Goal: Task Accomplishment & Management: Use online tool/utility

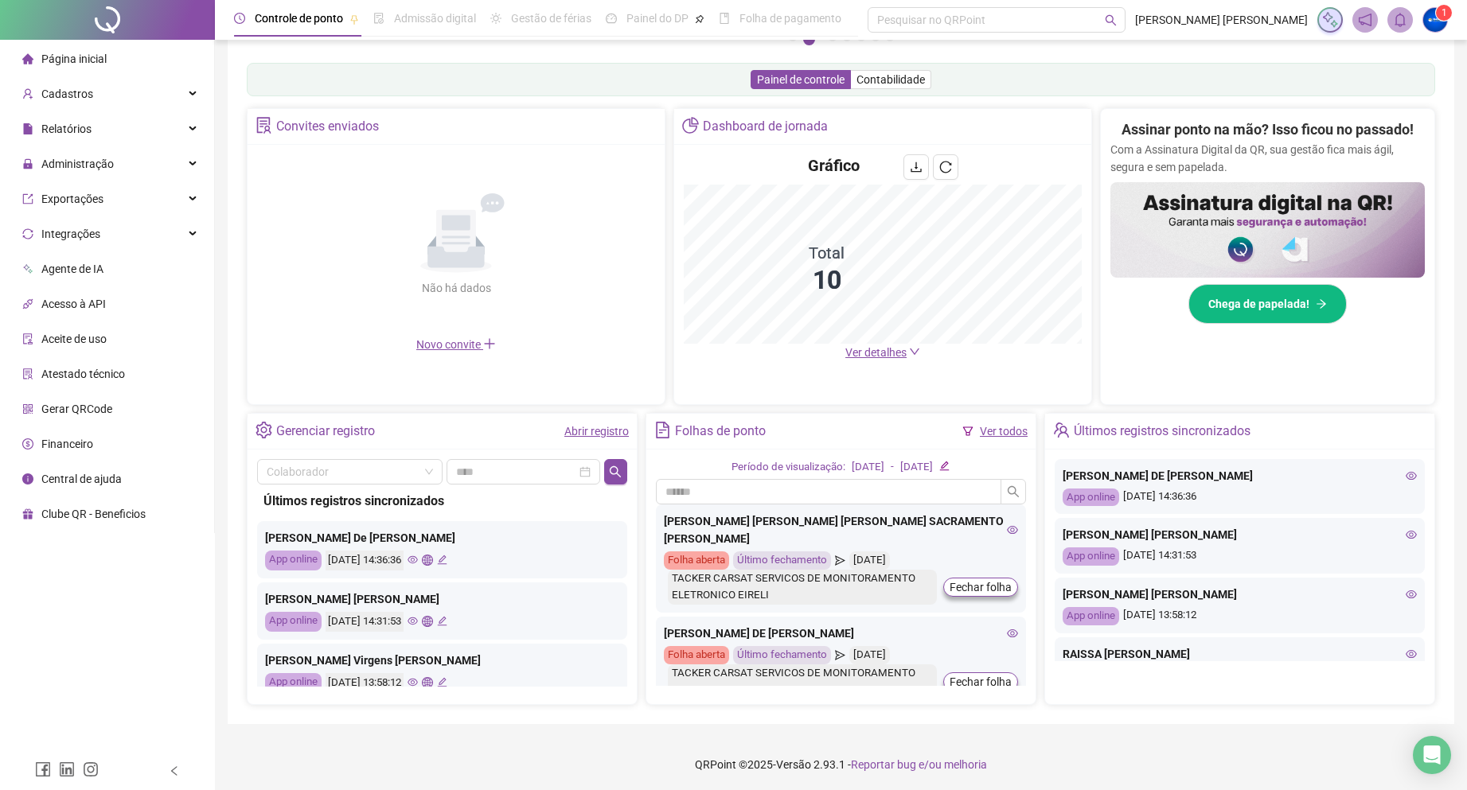
scroll to position [246, 0]
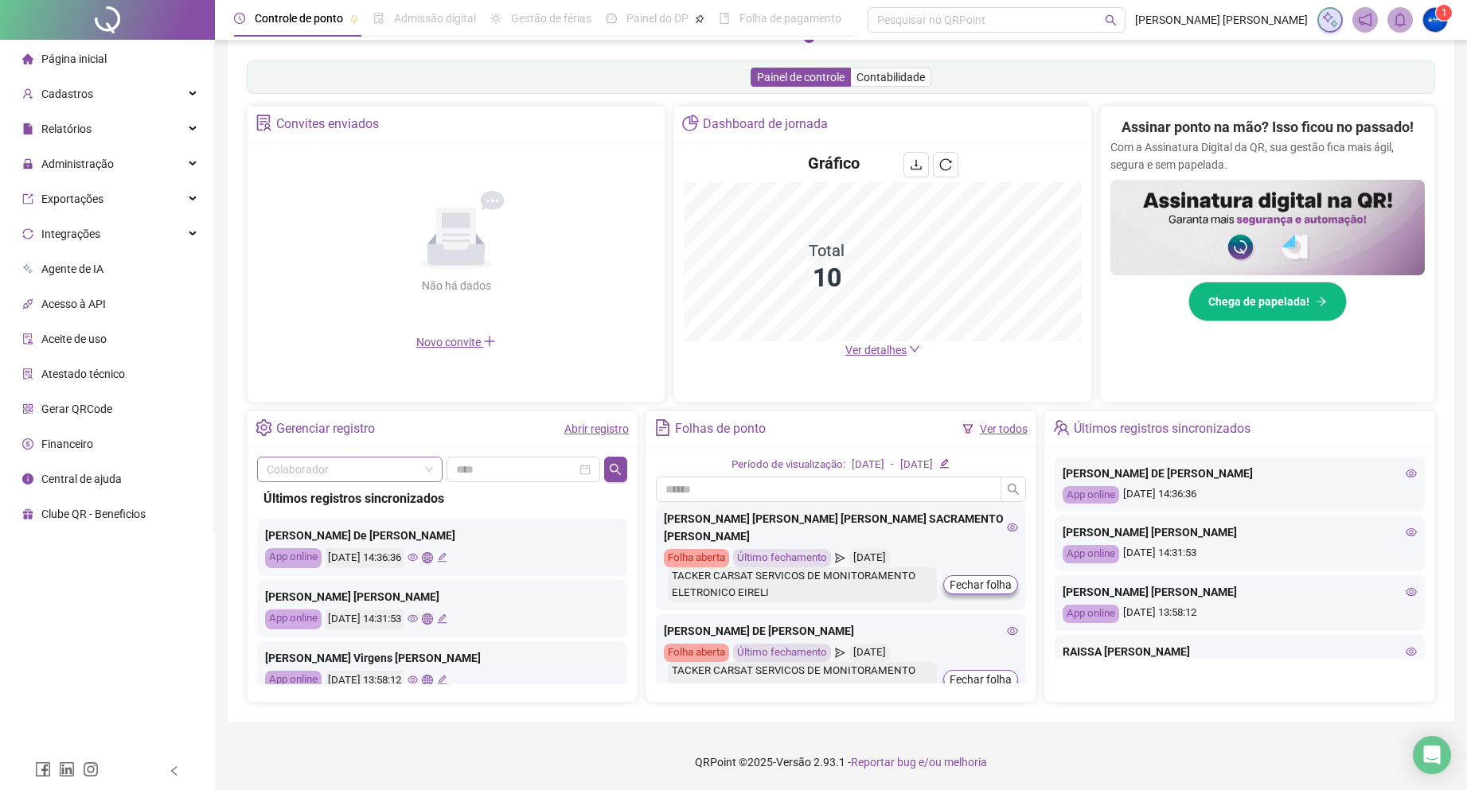
click at [368, 461] on input "search" at bounding box center [343, 470] width 152 height 24
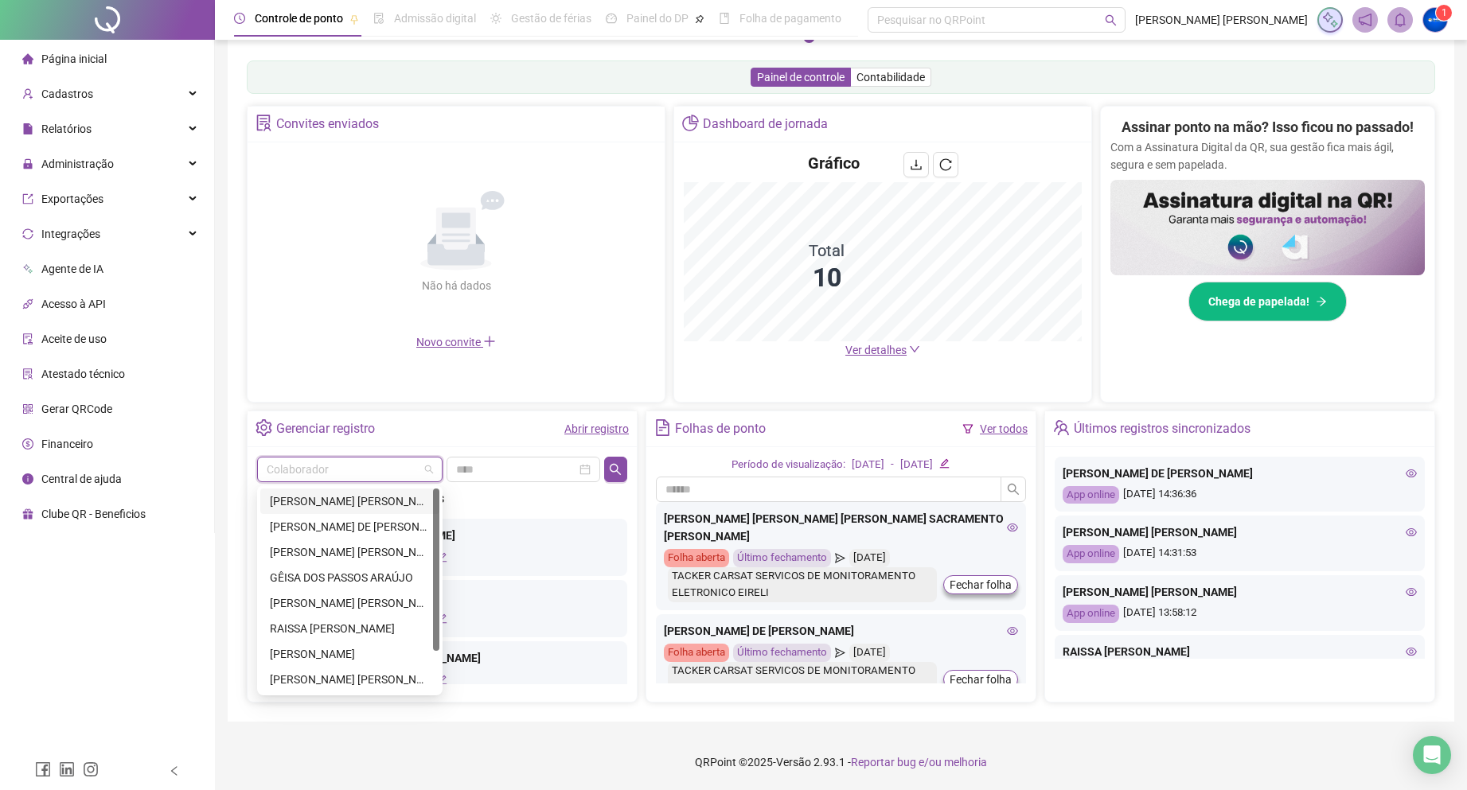
click at [359, 493] on div "[PERSON_NAME] [PERSON_NAME] [PERSON_NAME] SACRAMENTO [PERSON_NAME]" at bounding box center [349, 501] width 179 height 25
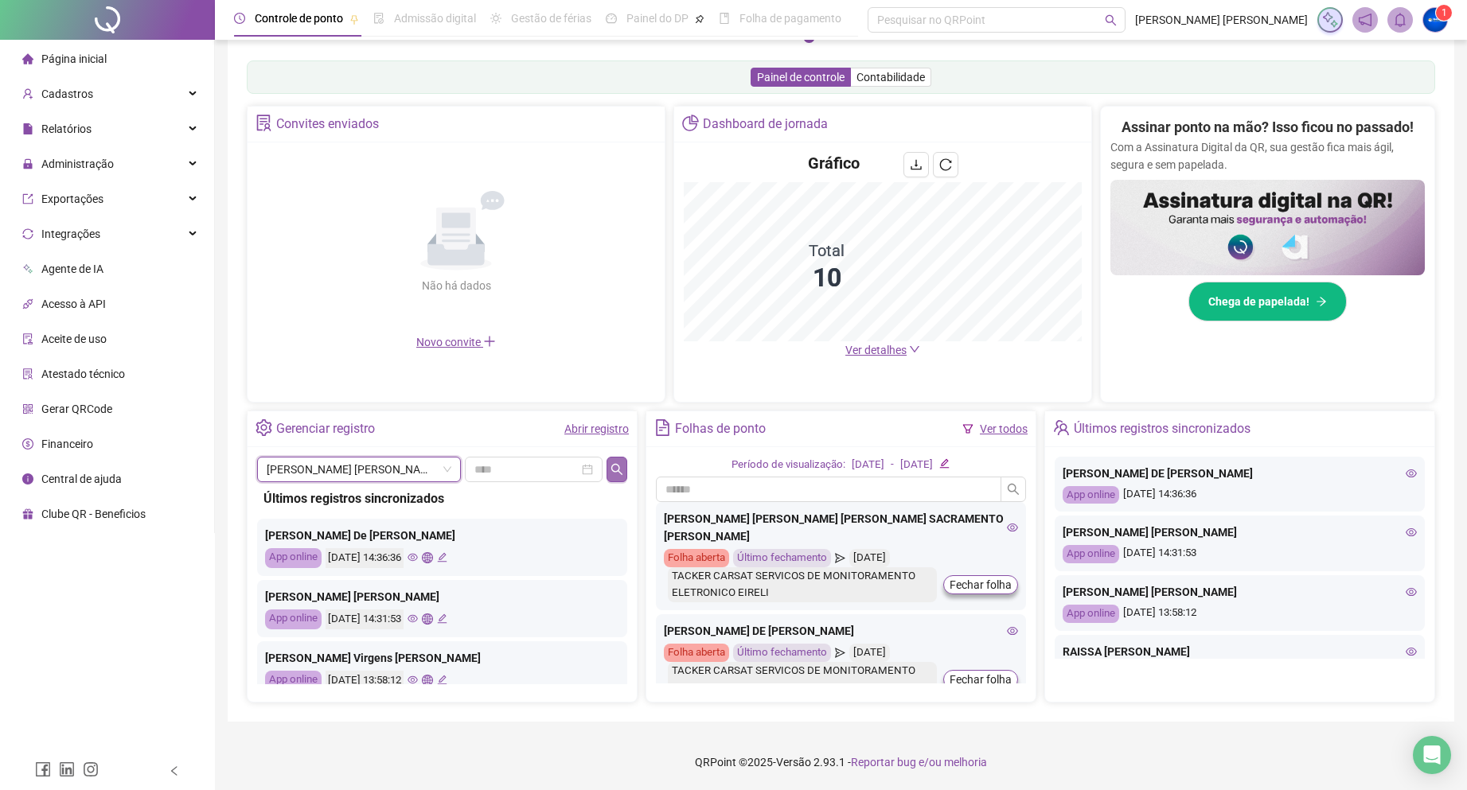
click at [616, 467] on icon "search" at bounding box center [616, 469] width 13 height 13
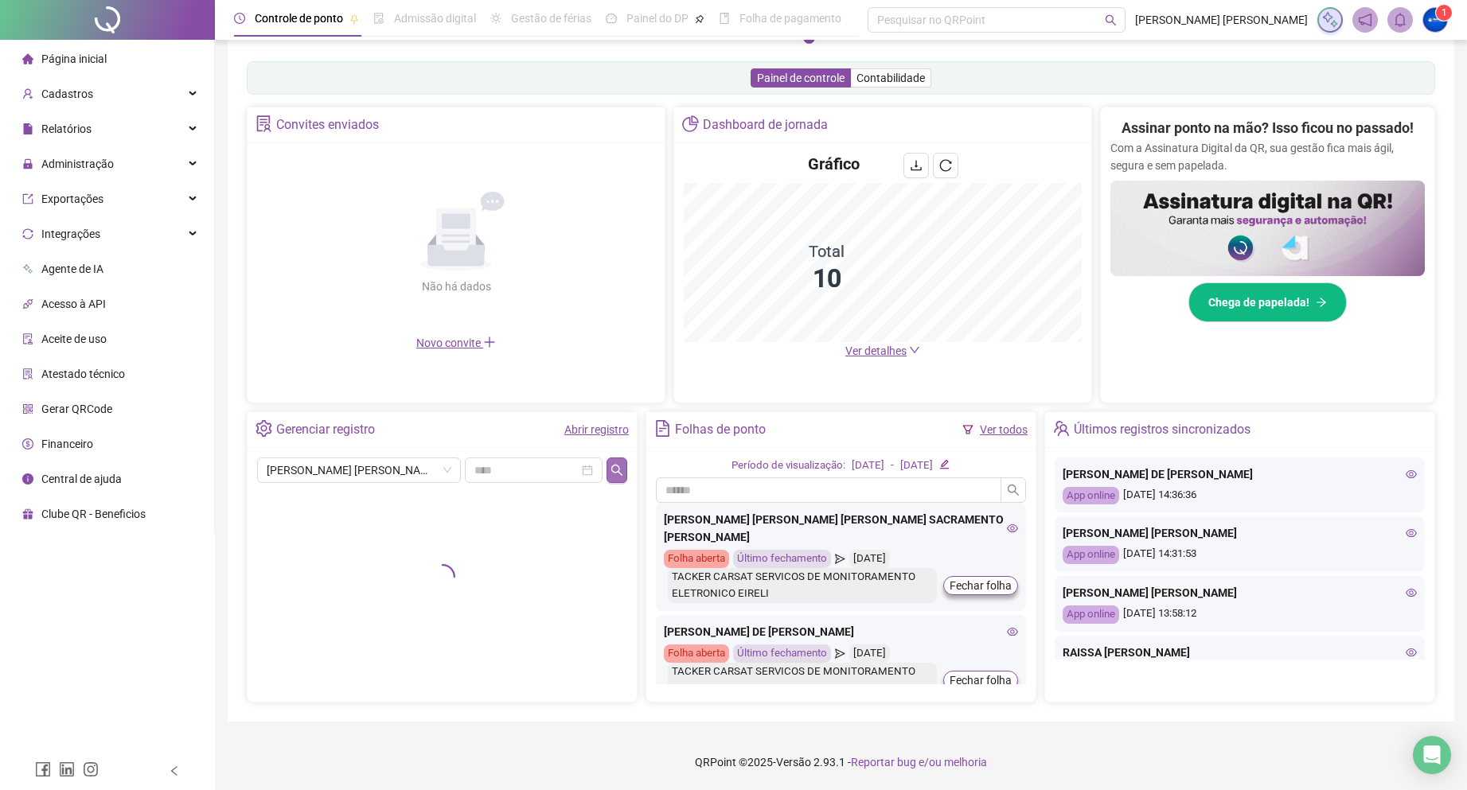
scroll to position [245, 0]
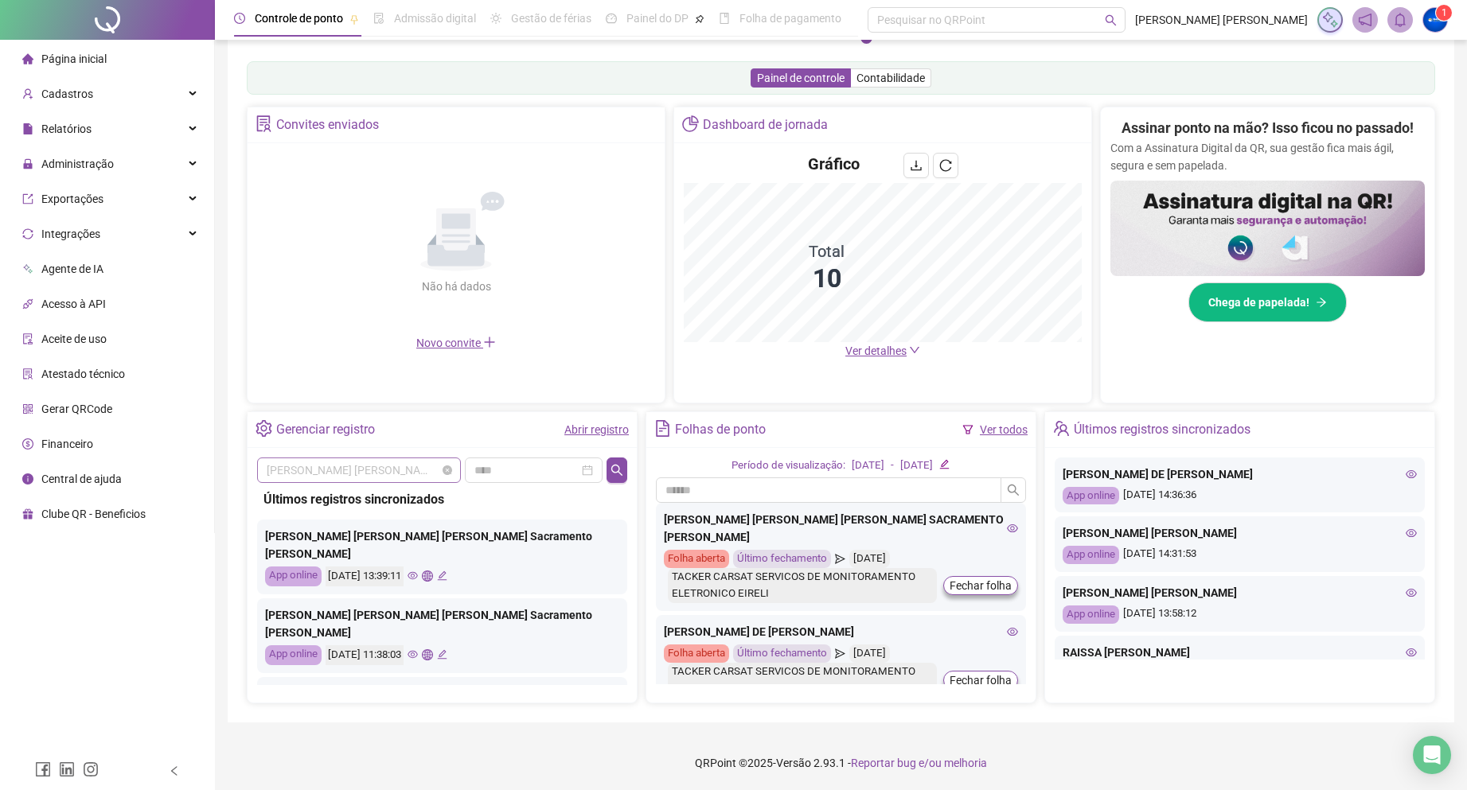
click at [375, 467] on span "[PERSON_NAME] [PERSON_NAME] [PERSON_NAME] SACRAMENTO [PERSON_NAME]" at bounding box center [359, 470] width 185 height 24
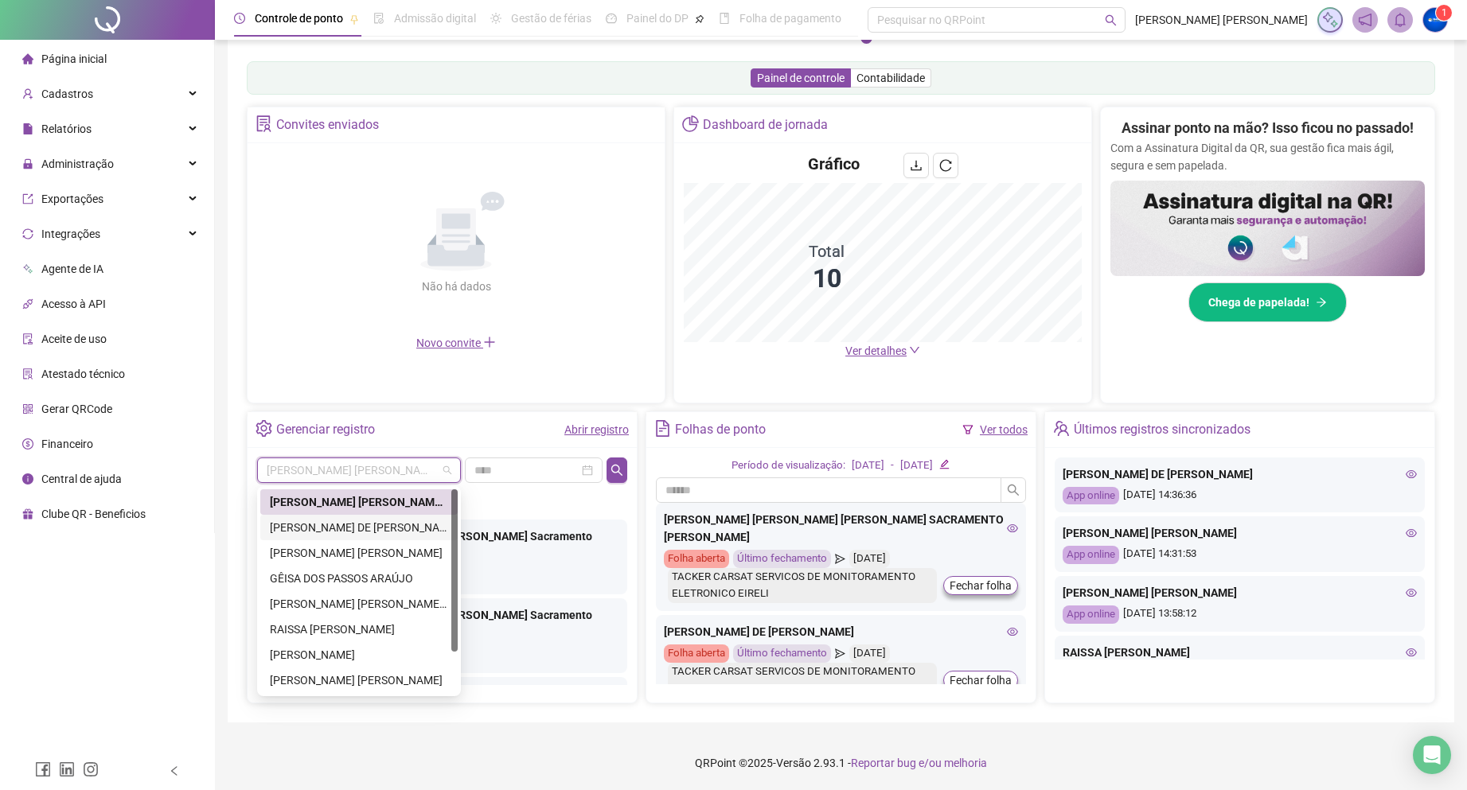
click at [326, 528] on div "[PERSON_NAME] DE [PERSON_NAME]" at bounding box center [359, 528] width 178 height 18
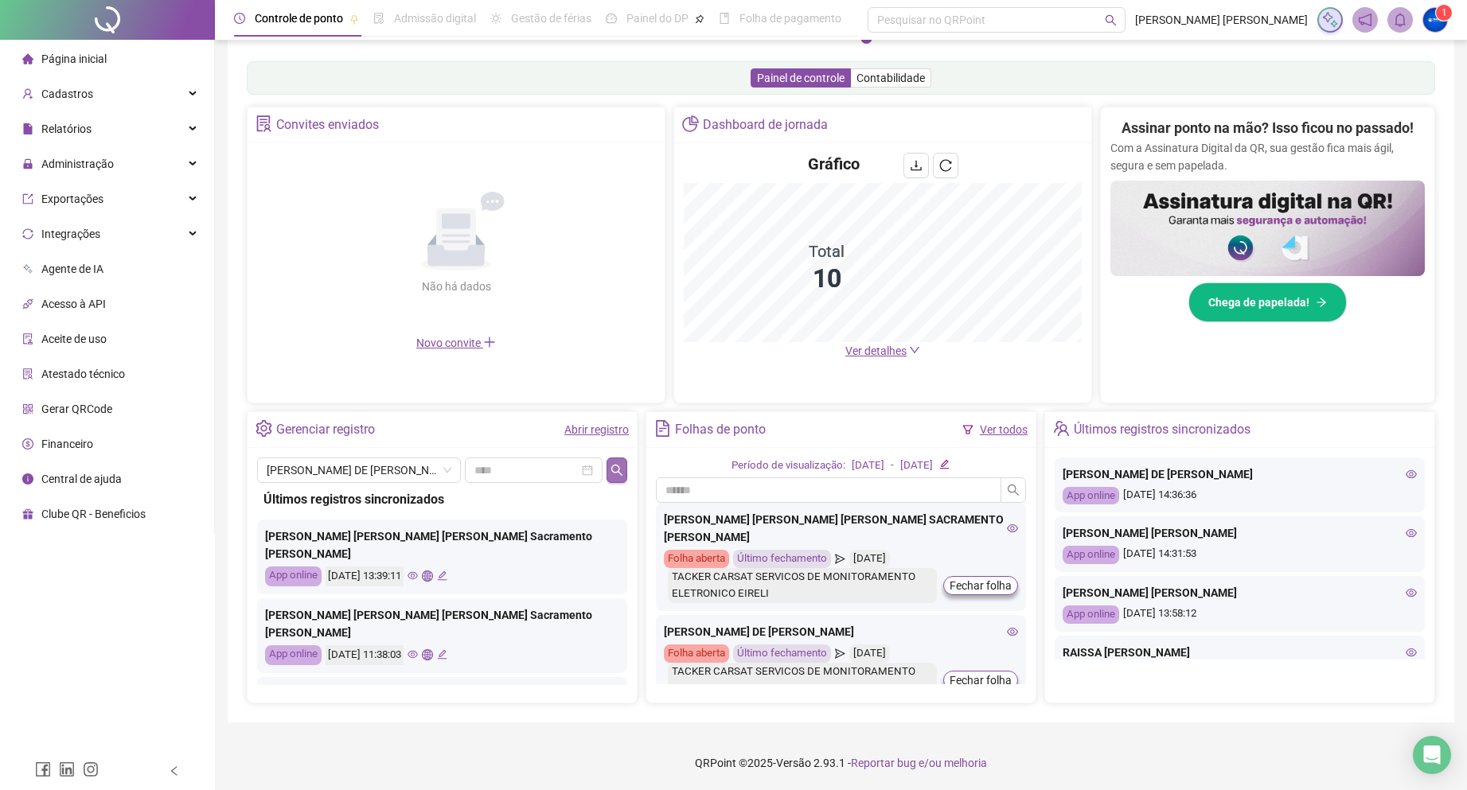
click at [613, 474] on icon "search" at bounding box center [616, 470] width 13 height 13
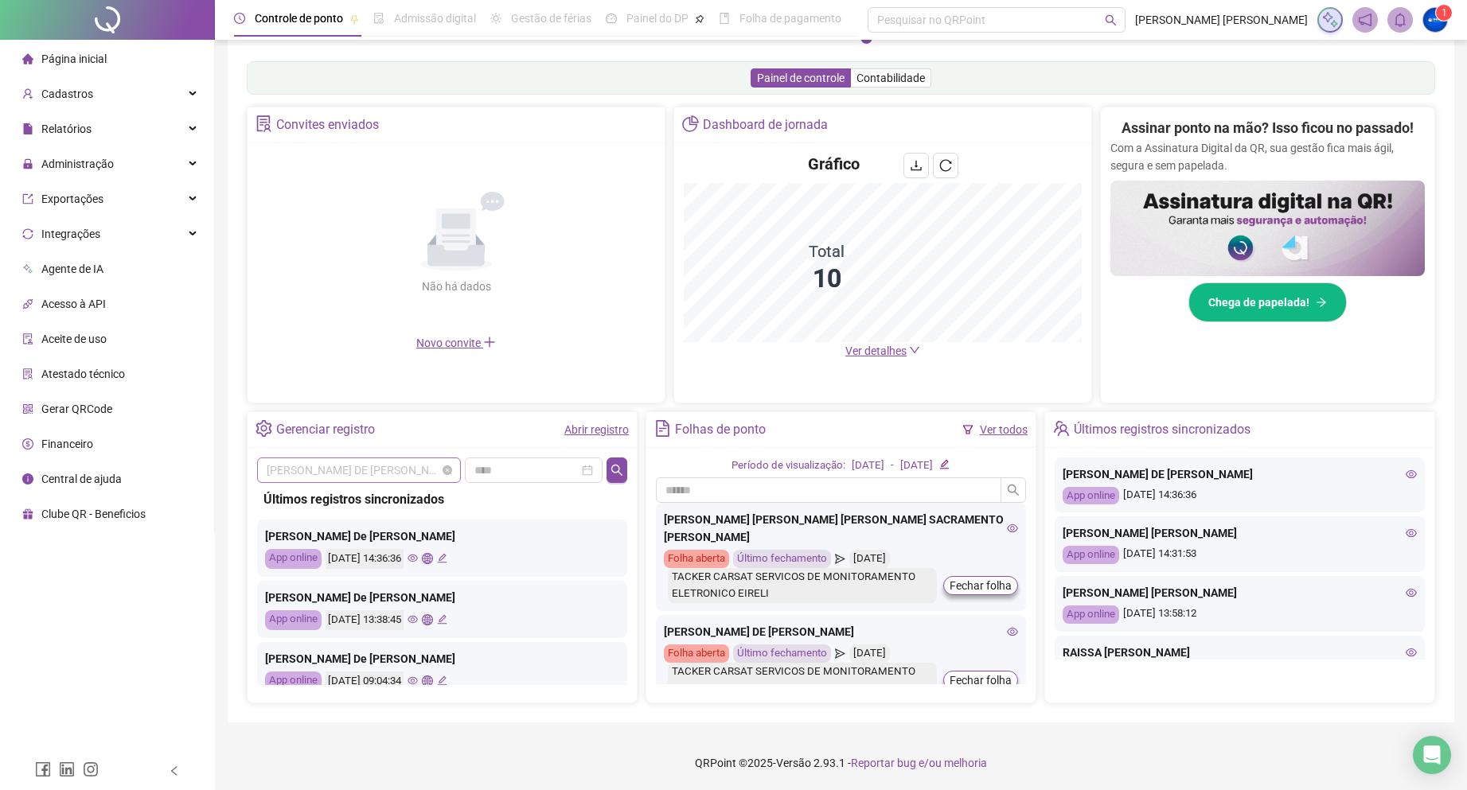
click at [378, 481] on span "[PERSON_NAME] DE [PERSON_NAME]" at bounding box center [359, 470] width 185 height 24
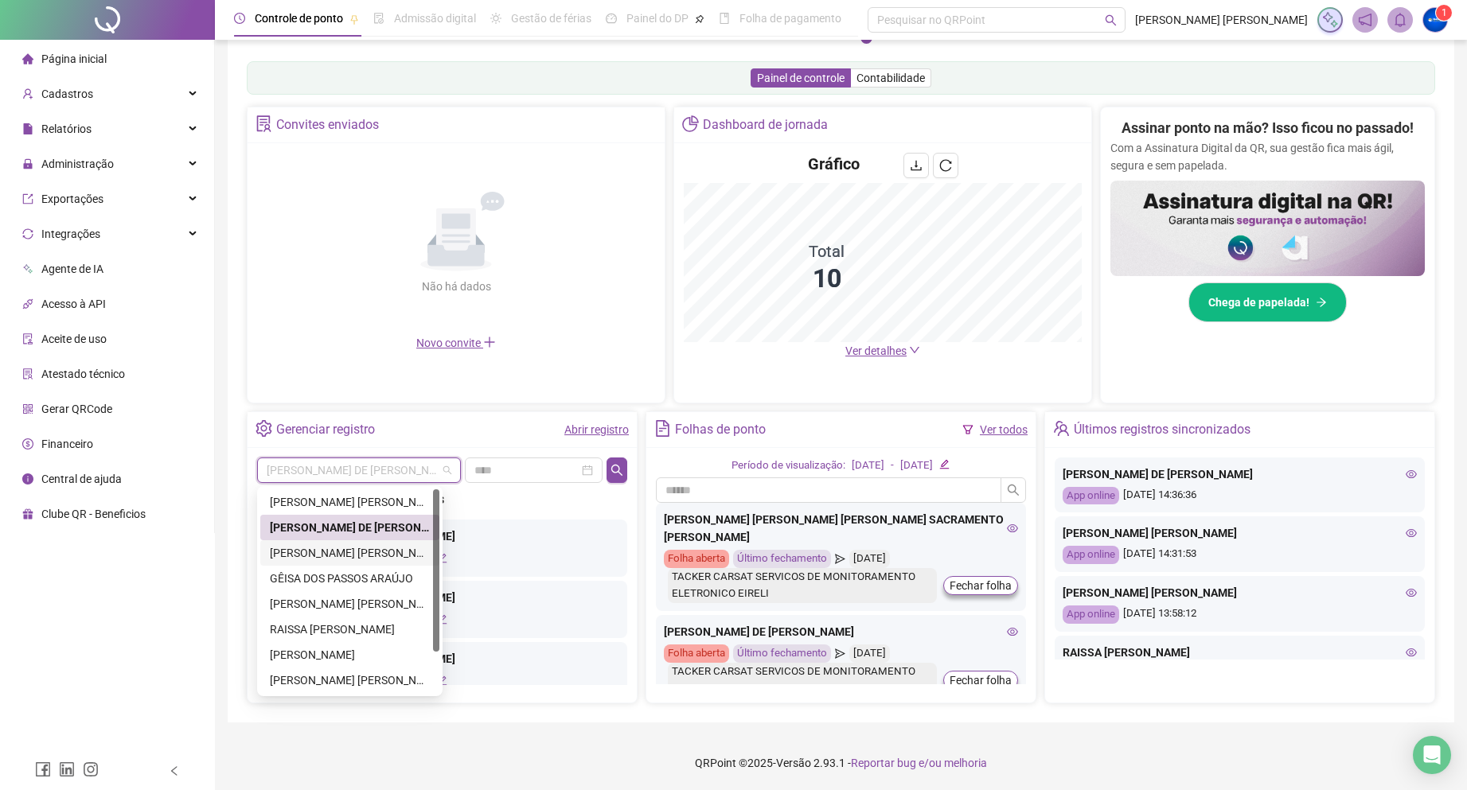
click at [351, 556] on div "[PERSON_NAME] [PERSON_NAME]" at bounding box center [350, 553] width 160 height 18
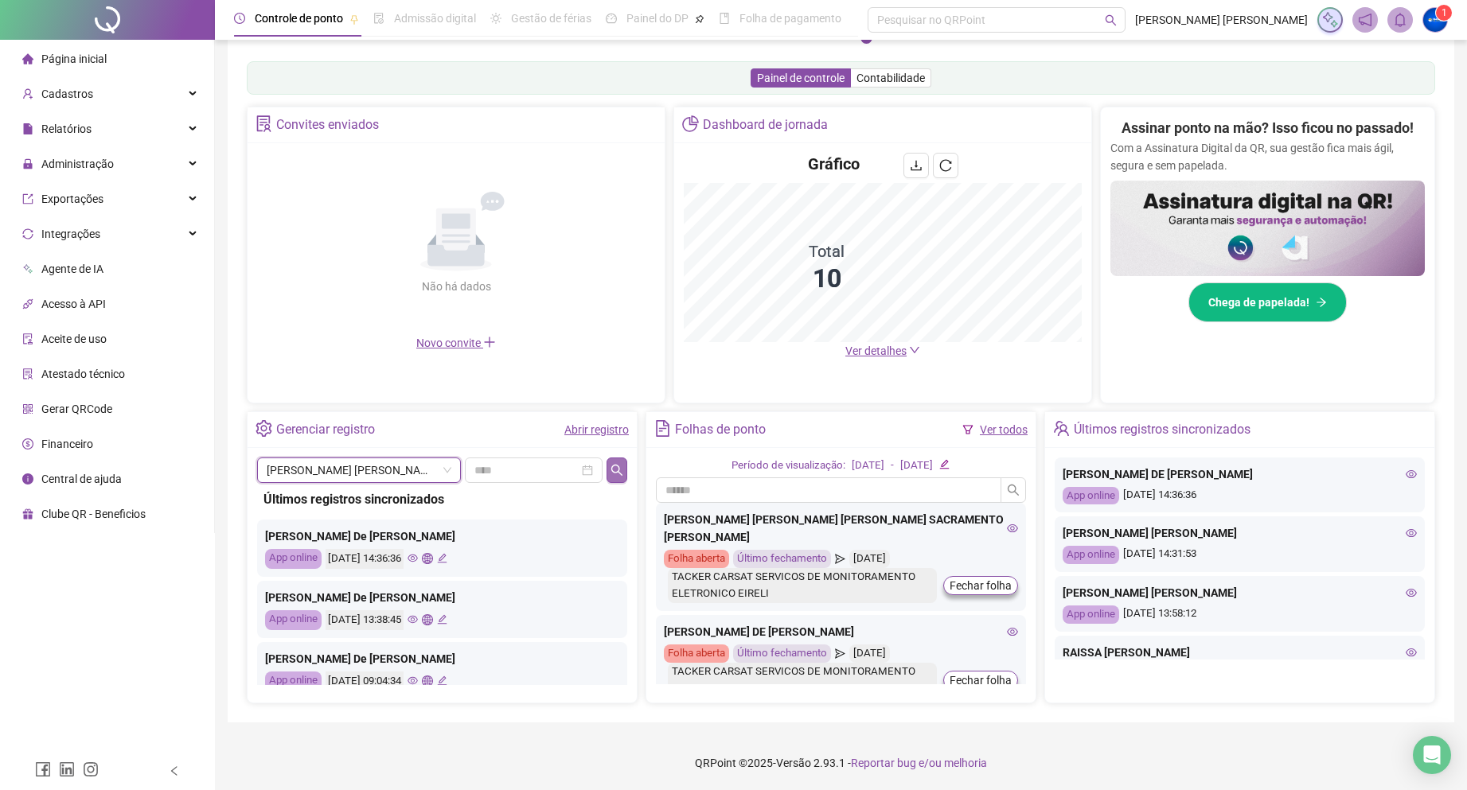
click at [610, 477] on button "button" at bounding box center [616, 470] width 21 height 25
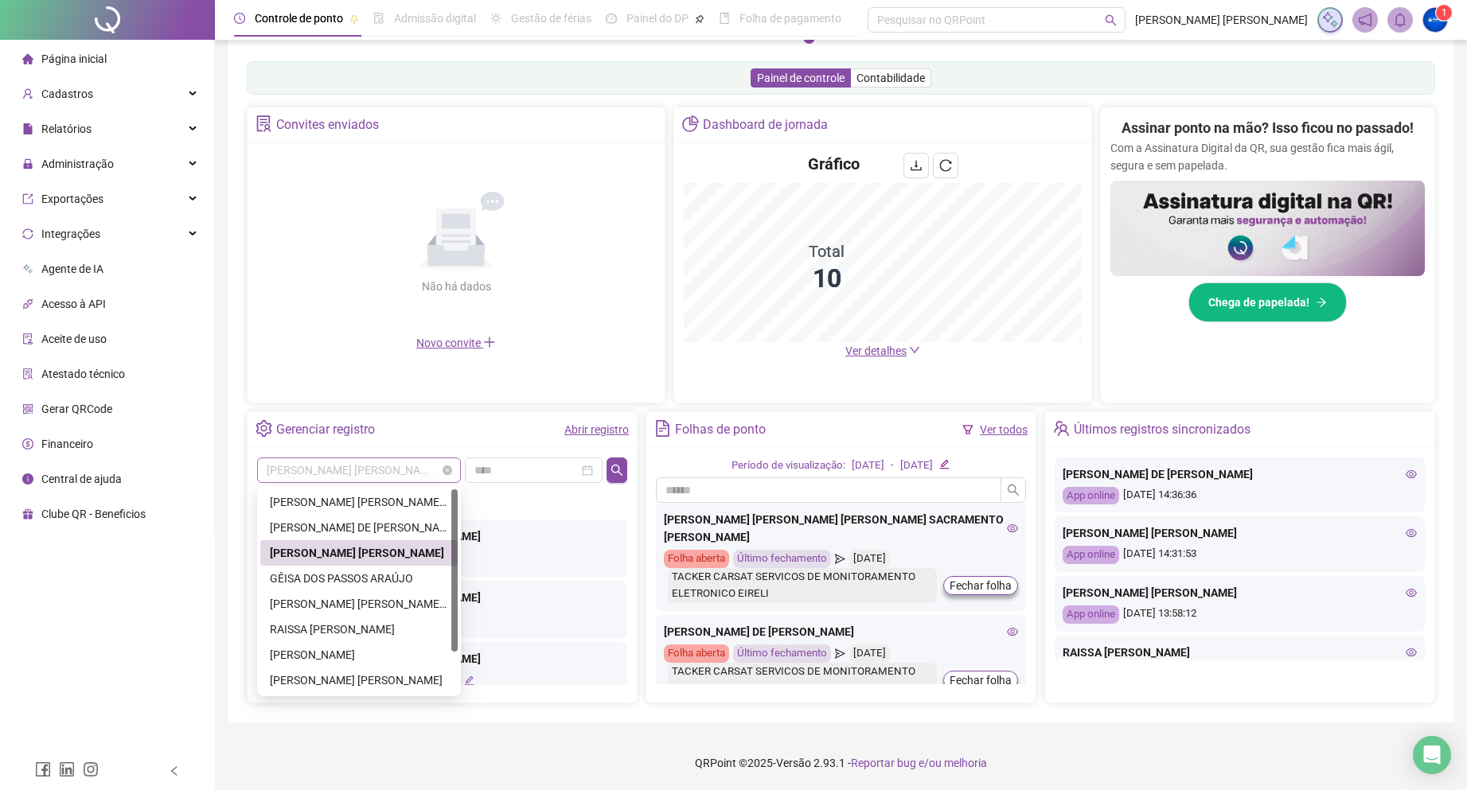
click at [340, 466] on span "[PERSON_NAME] [PERSON_NAME]" at bounding box center [359, 470] width 185 height 24
click at [329, 579] on div "GÊISA DOS PASSOS ARAÚJO" at bounding box center [359, 579] width 178 height 18
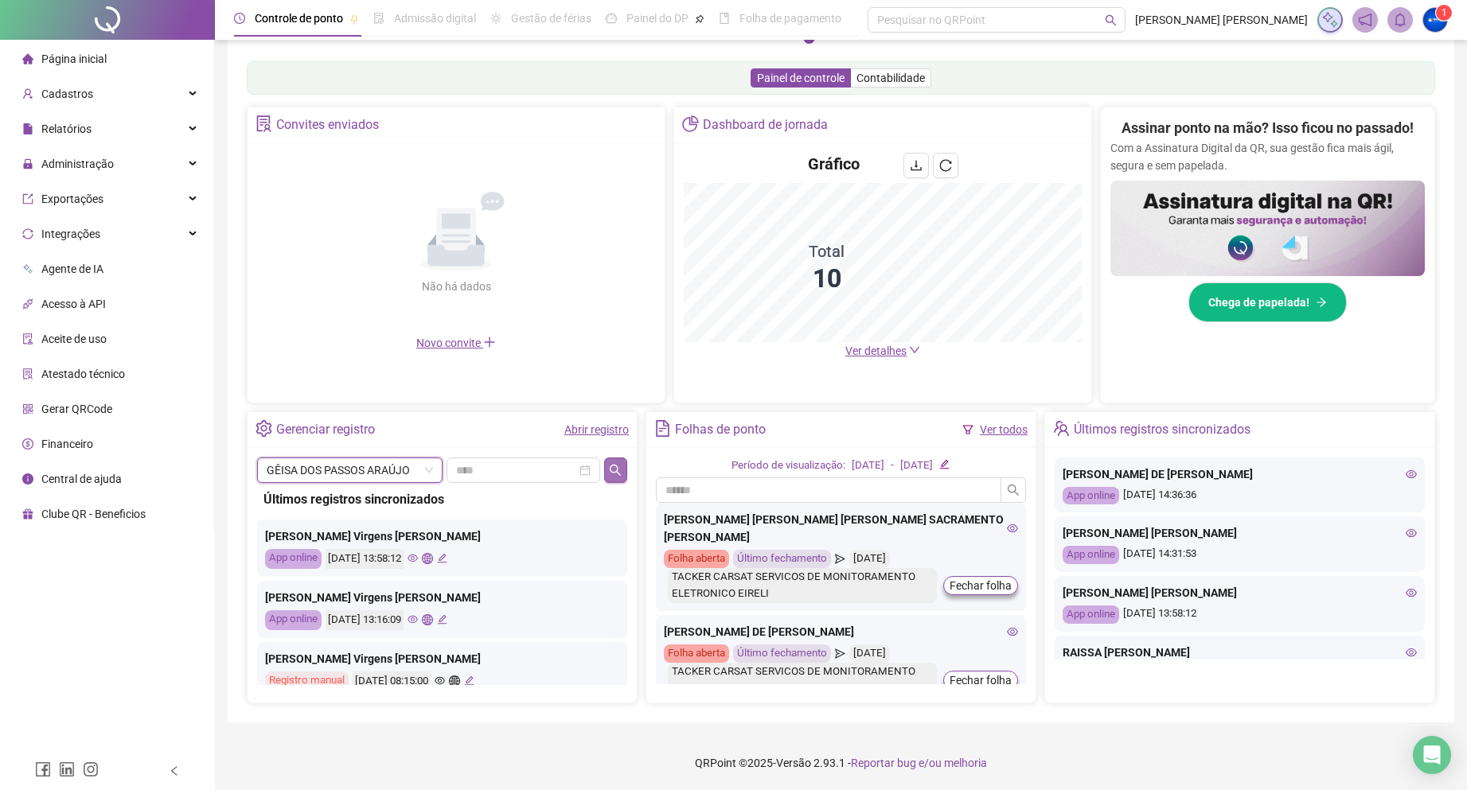
click at [623, 472] on button "button" at bounding box center [615, 470] width 23 height 25
click at [351, 474] on span "GÊISA DOS PASSOS ARAÚJO" at bounding box center [350, 470] width 166 height 24
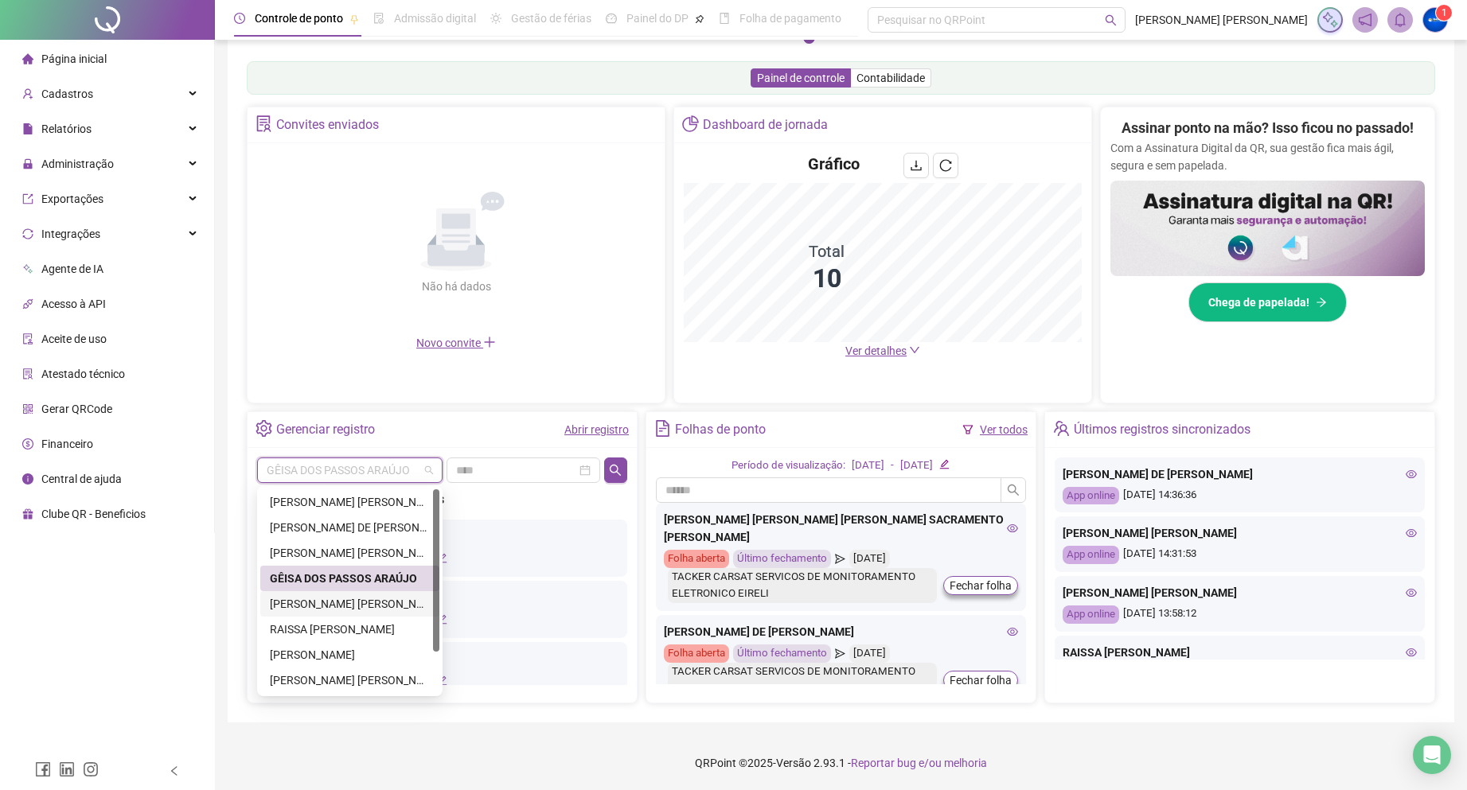
click at [329, 606] on div "[PERSON_NAME] [PERSON_NAME] LIMA" at bounding box center [350, 604] width 160 height 18
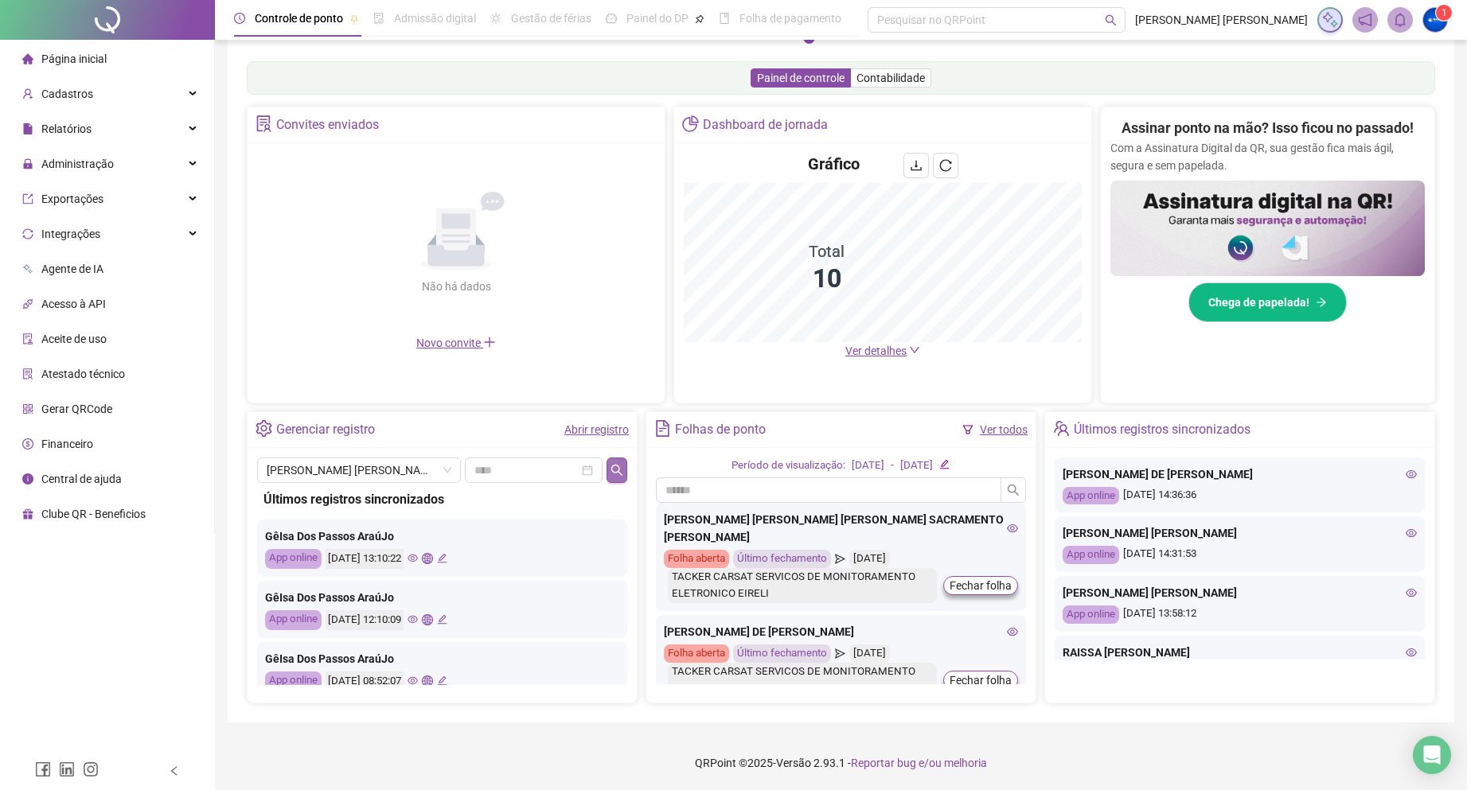
click at [618, 471] on icon "search" at bounding box center [616, 469] width 11 height 11
click at [324, 470] on span "[PERSON_NAME] [PERSON_NAME] LIMA" at bounding box center [359, 470] width 185 height 24
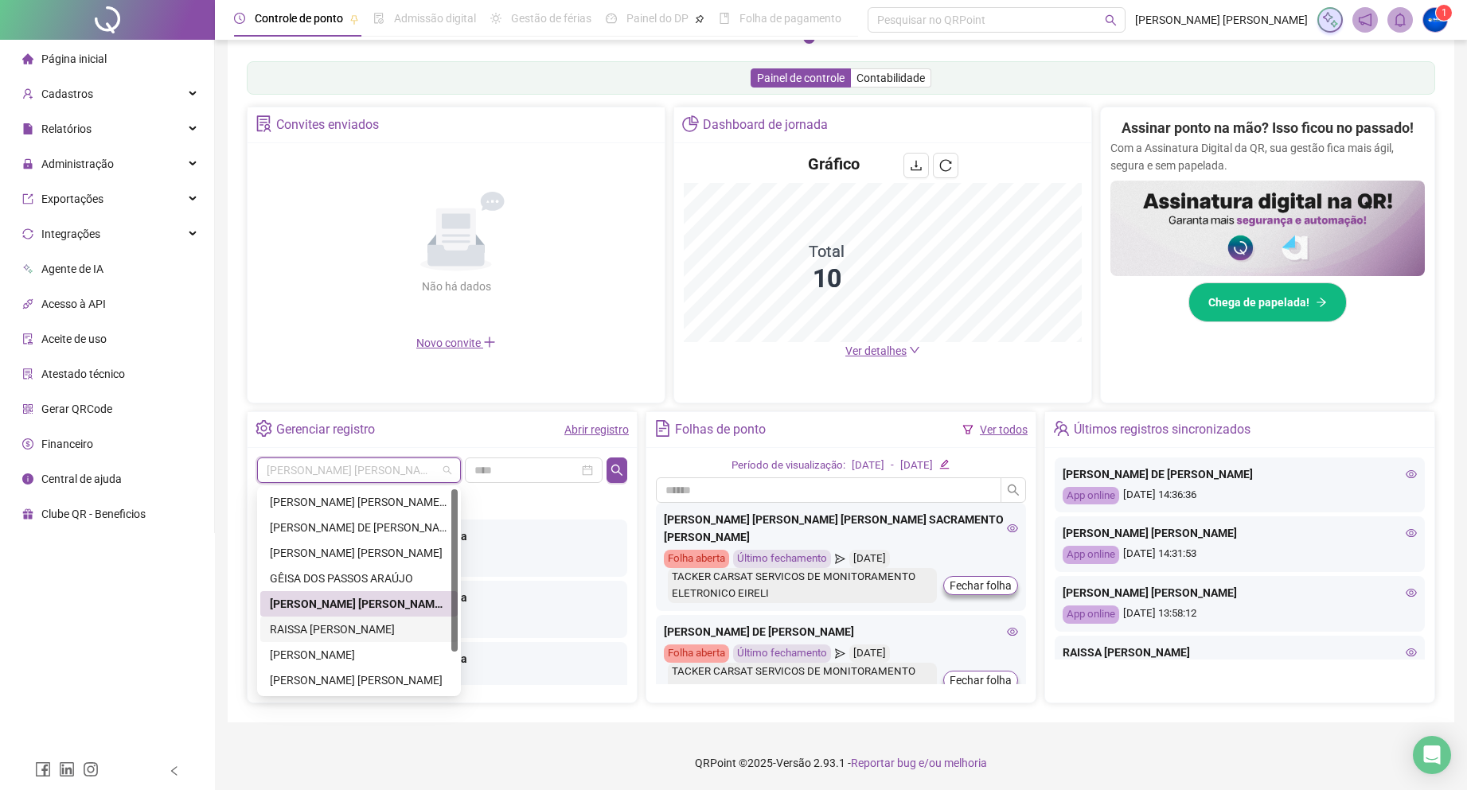
click at [333, 634] on div "RAISSA [PERSON_NAME]" at bounding box center [359, 630] width 178 height 18
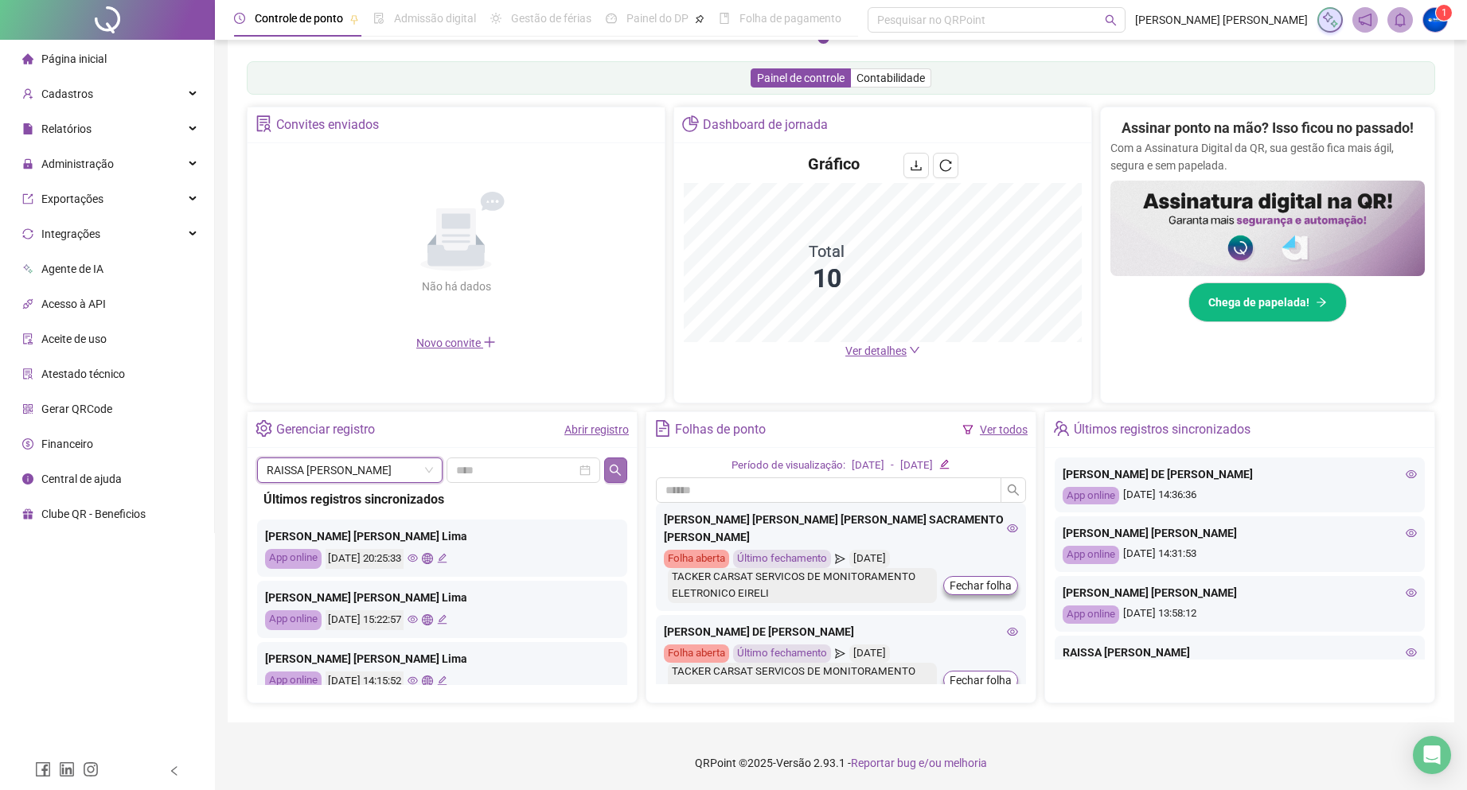
click at [610, 472] on icon "search" at bounding box center [615, 470] width 13 height 13
click at [357, 477] on span "RAISSA [PERSON_NAME]" at bounding box center [350, 470] width 166 height 24
click at [539, 528] on div "[PERSON_NAME] Sales [PERSON_NAME]" at bounding box center [442, 537] width 354 height 18
click at [361, 473] on span "RAISSA [PERSON_NAME]" at bounding box center [350, 470] width 166 height 24
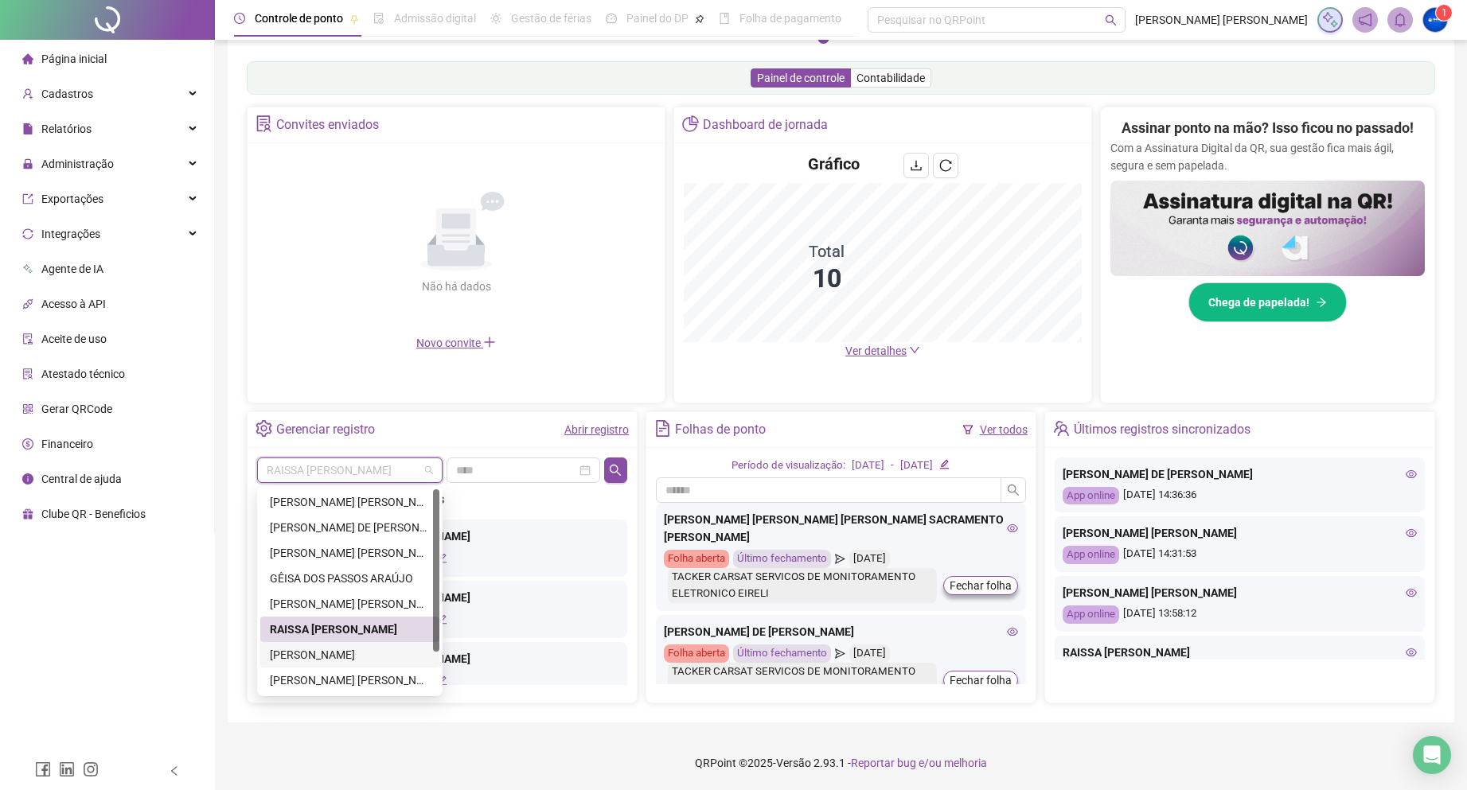
click at [365, 652] on div "[PERSON_NAME]" at bounding box center [350, 655] width 160 height 18
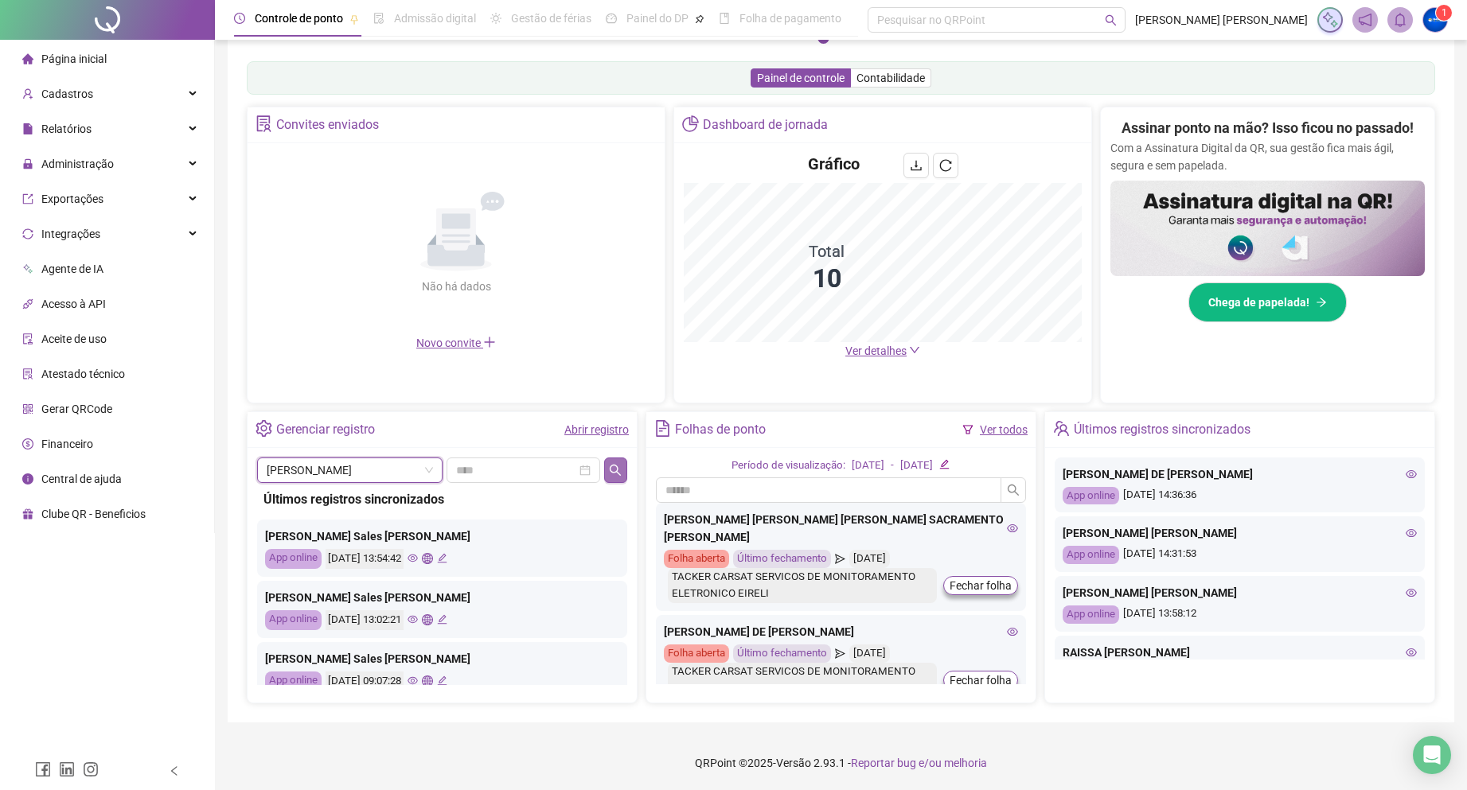
click at [614, 467] on icon "search" at bounding box center [615, 470] width 13 height 13
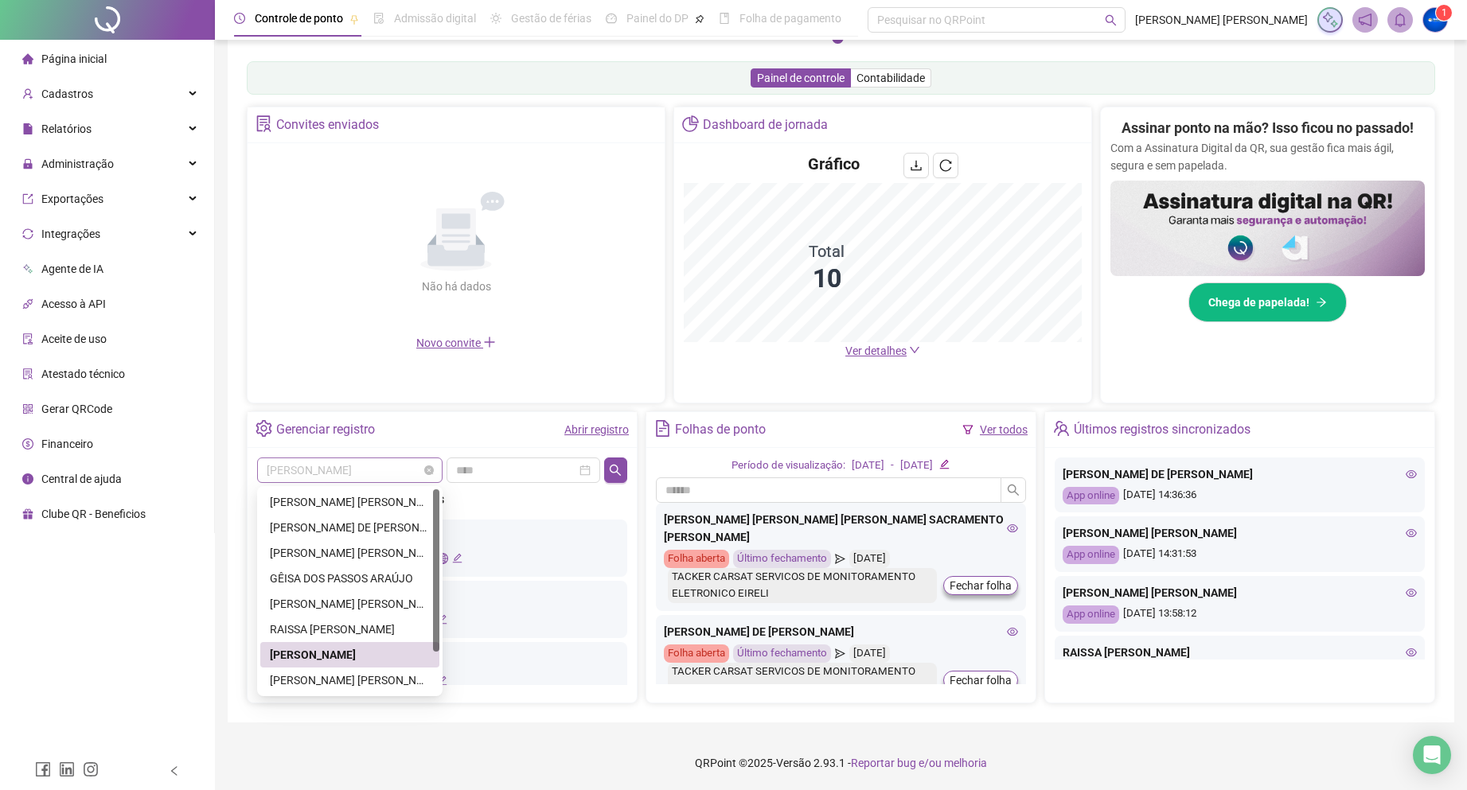
click at [381, 468] on span "[PERSON_NAME]" at bounding box center [350, 470] width 166 height 24
click at [349, 629] on div "[PERSON_NAME] [PERSON_NAME]" at bounding box center [350, 630] width 160 height 18
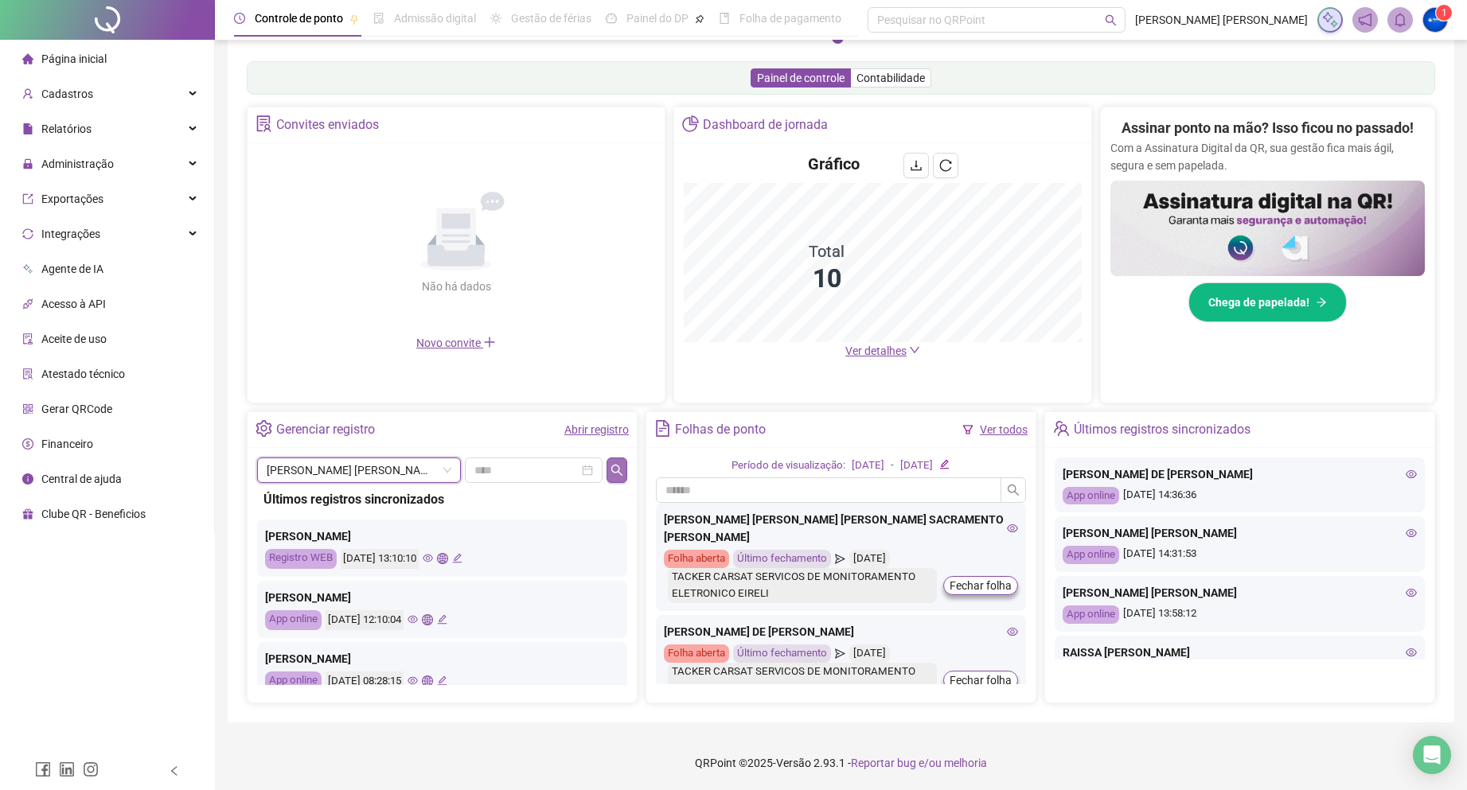
click at [610, 464] on icon "search" at bounding box center [616, 470] width 13 height 13
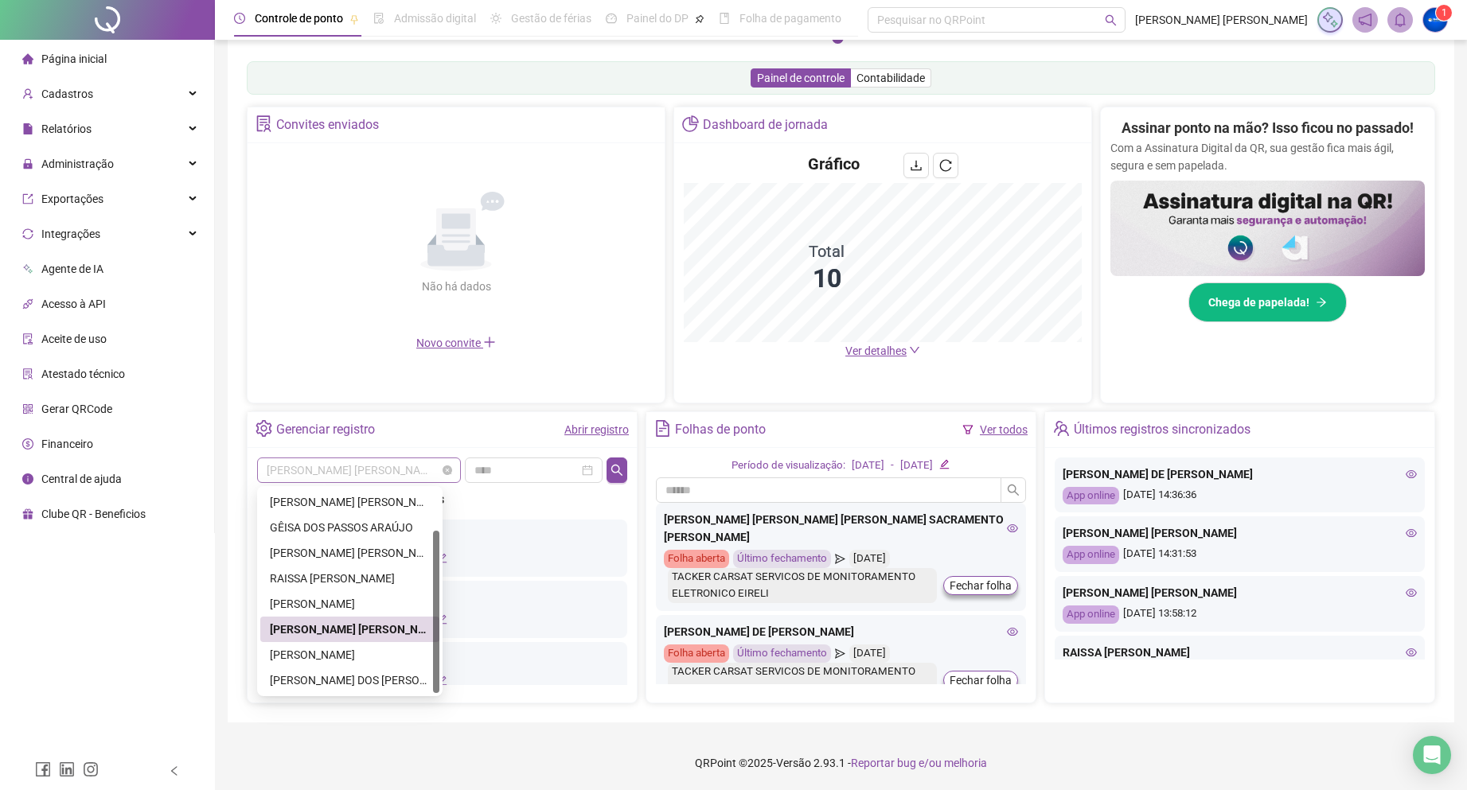
click at [372, 462] on span "[PERSON_NAME] [PERSON_NAME]" at bounding box center [359, 470] width 185 height 24
click at [345, 647] on div "[PERSON_NAME]" at bounding box center [350, 655] width 160 height 18
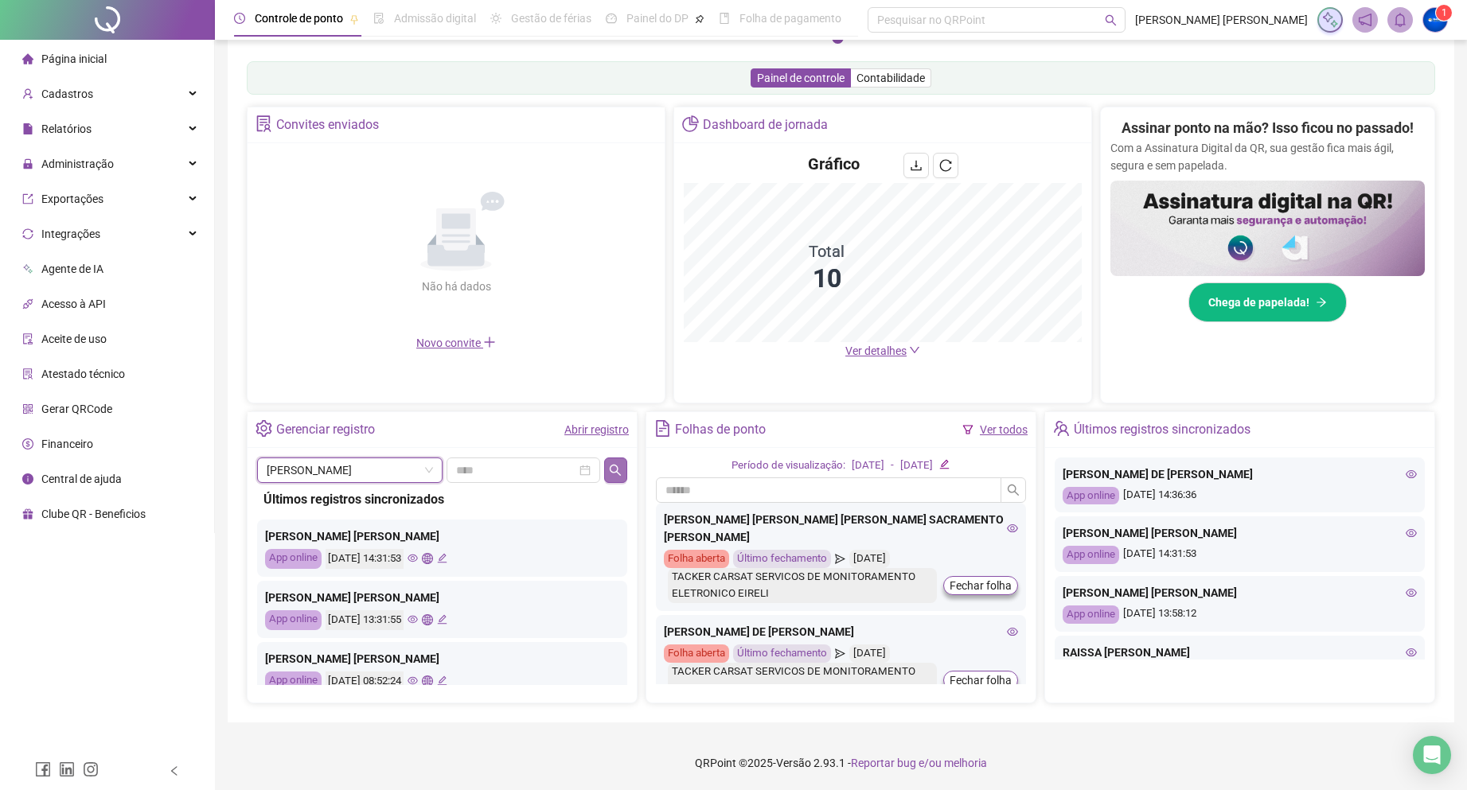
click at [622, 472] on button "button" at bounding box center [615, 470] width 23 height 25
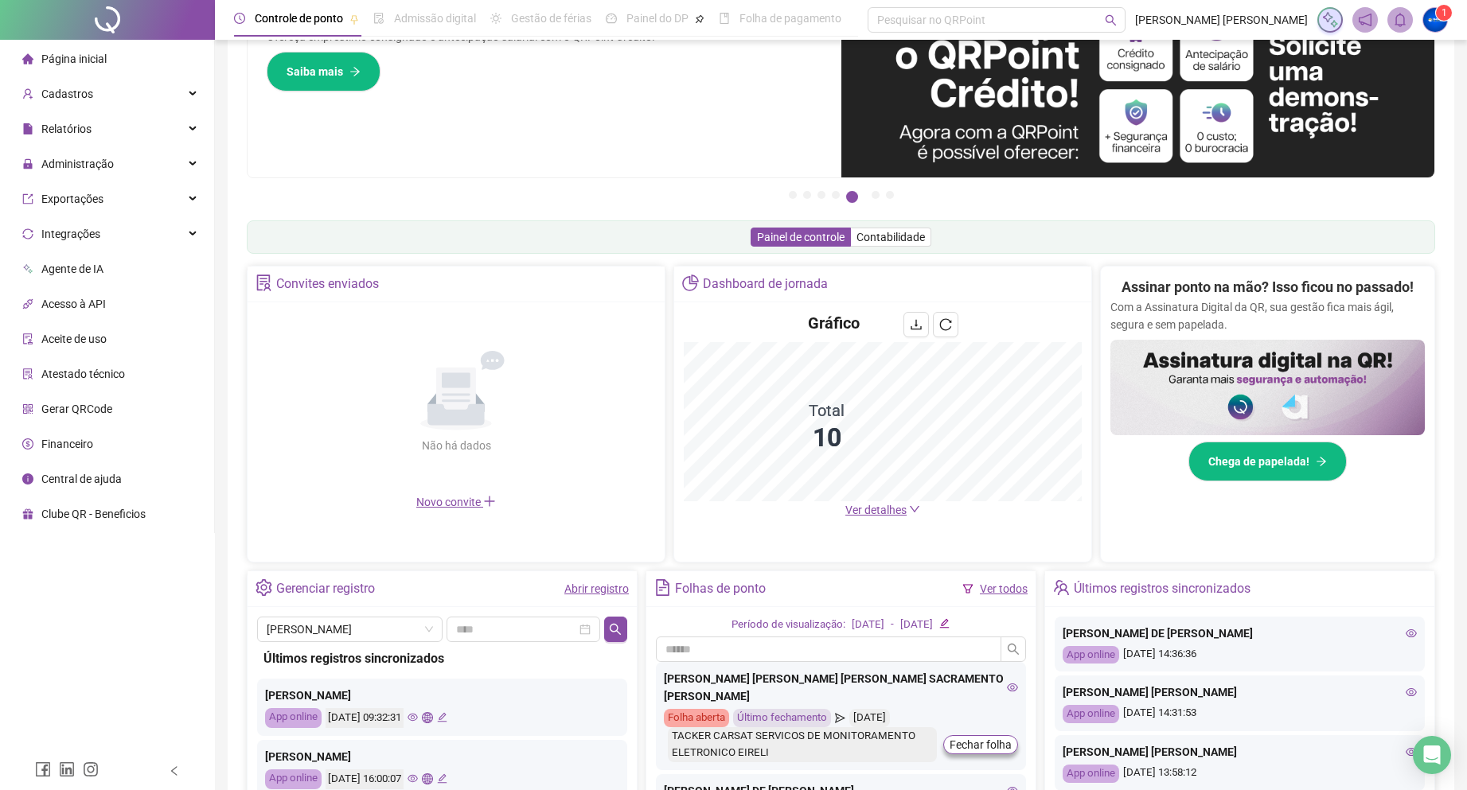
scroll to position [245, 0]
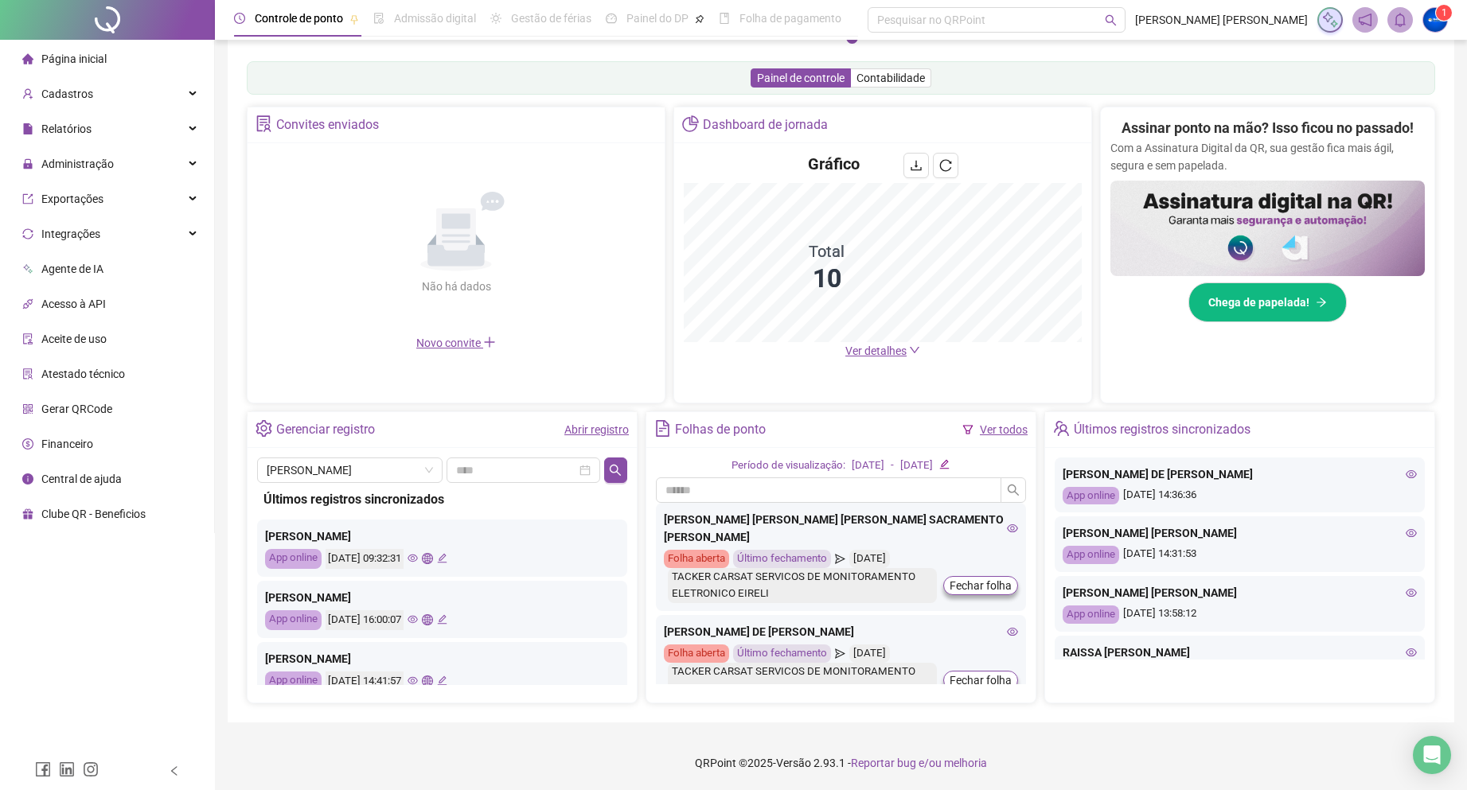
click at [369, 483] on div "Últimos registros sincronizados Thamis Oliveira Da Silva App online 18/09/2025 …" at bounding box center [442, 584] width 370 height 202
click at [369, 470] on span "[PERSON_NAME]" at bounding box center [350, 470] width 166 height 24
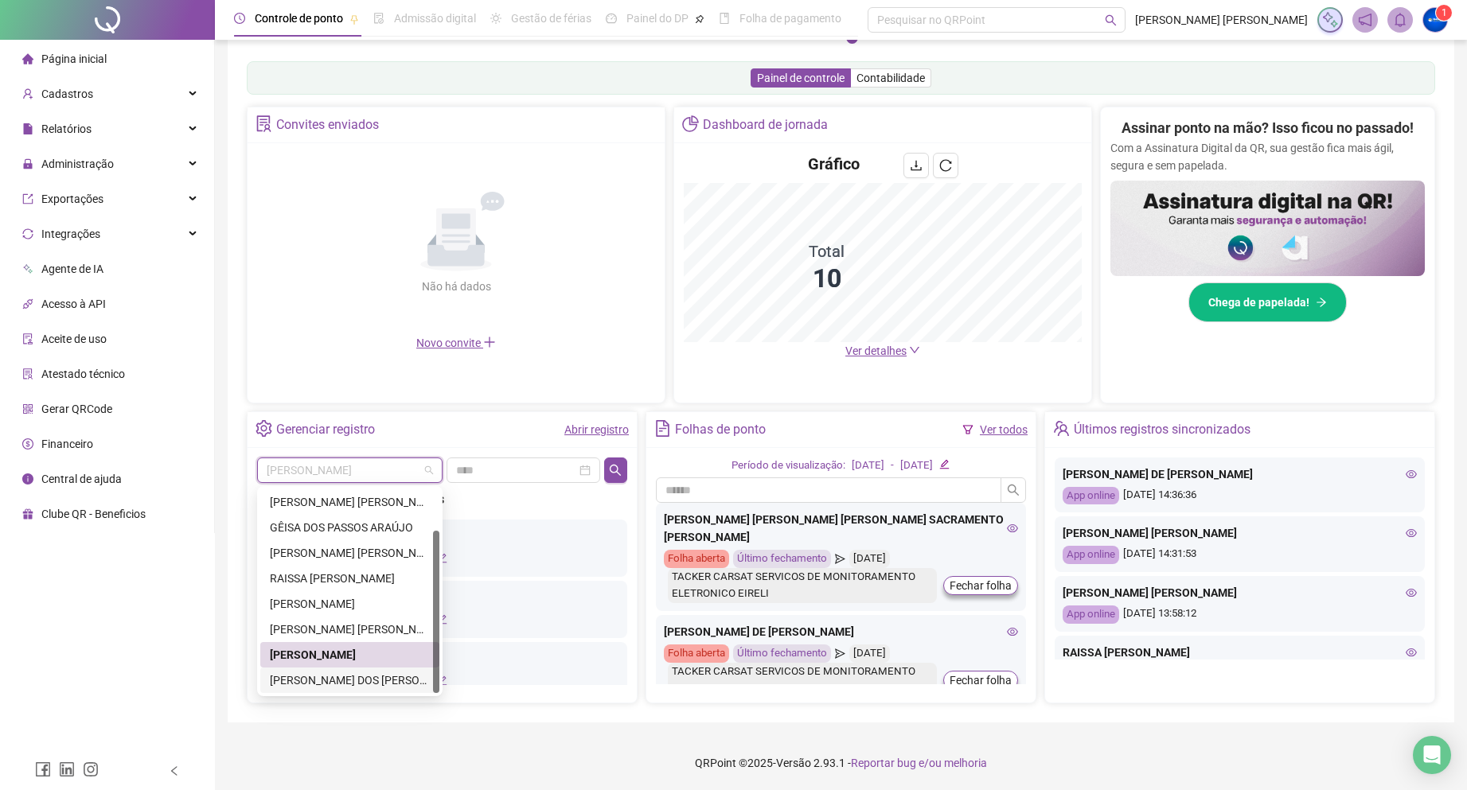
click at [355, 675] on div "[PERSON_NAME] DOS [PERSON_NAME]" at bounding box center [350, 681] width 160 height 18
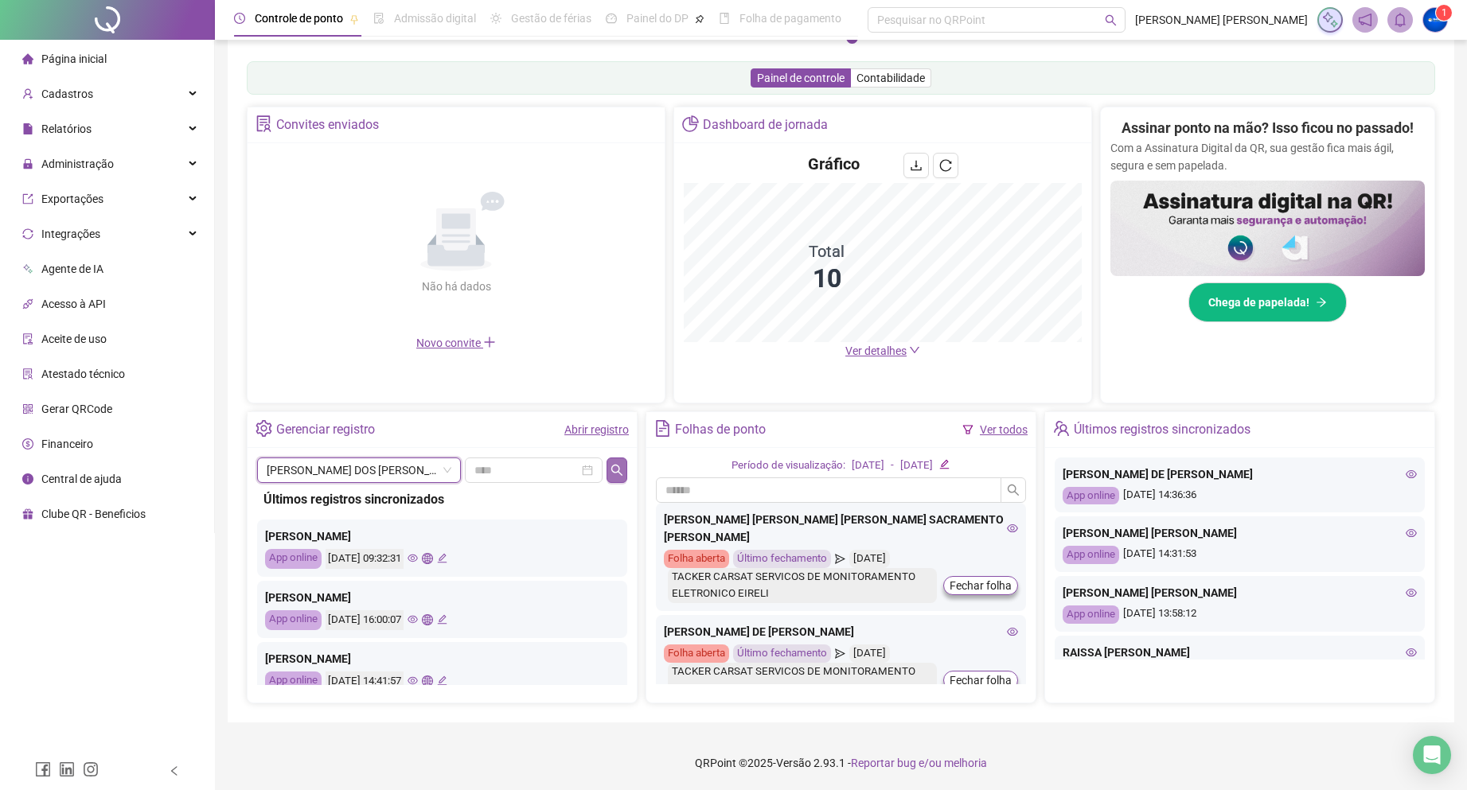
click at [610, 478] on button "button" at bounding box center [616, 470] width 21 height 25
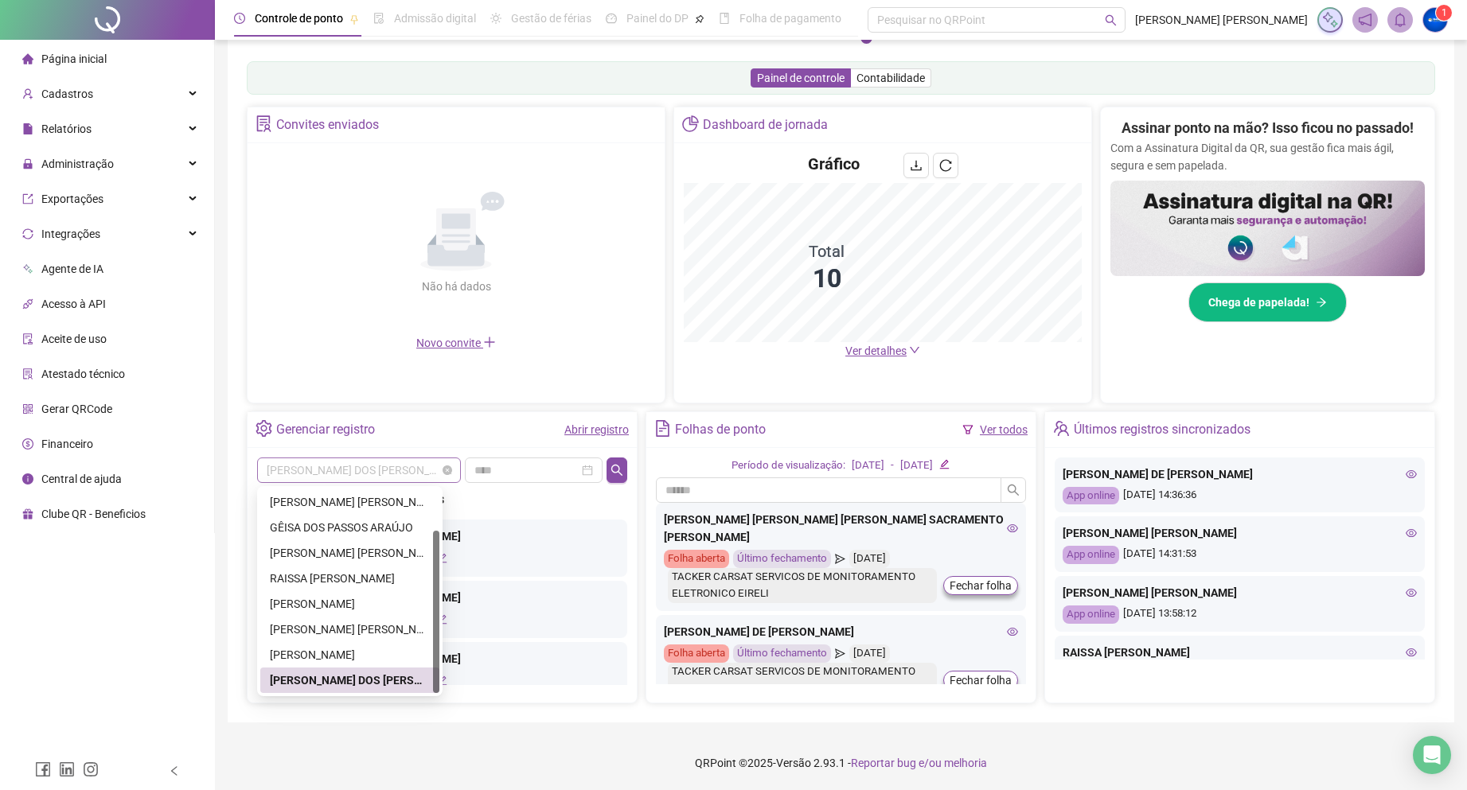
click at [348, 471] on span "[PERSON_NAME] DOS [PERSON_NAME]" at bounding box center [359, 470] width 185 height 24
click at [380, 660] on div "[PERSON_NAME]" at bounding box center [350, 655] width 160 height 18
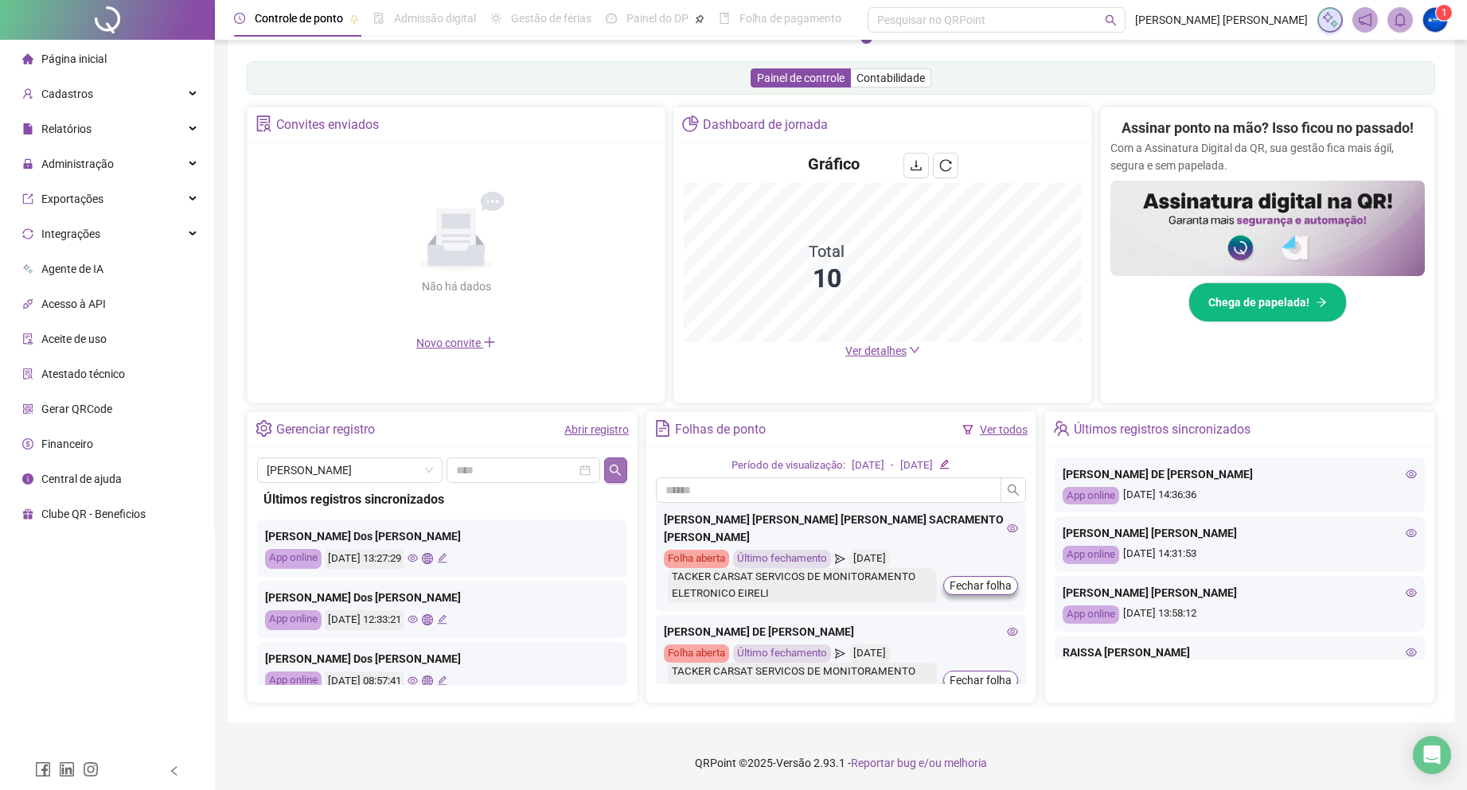
click at [608, 469] on button "button" at bounding box center [615, 470] width 23 height 25
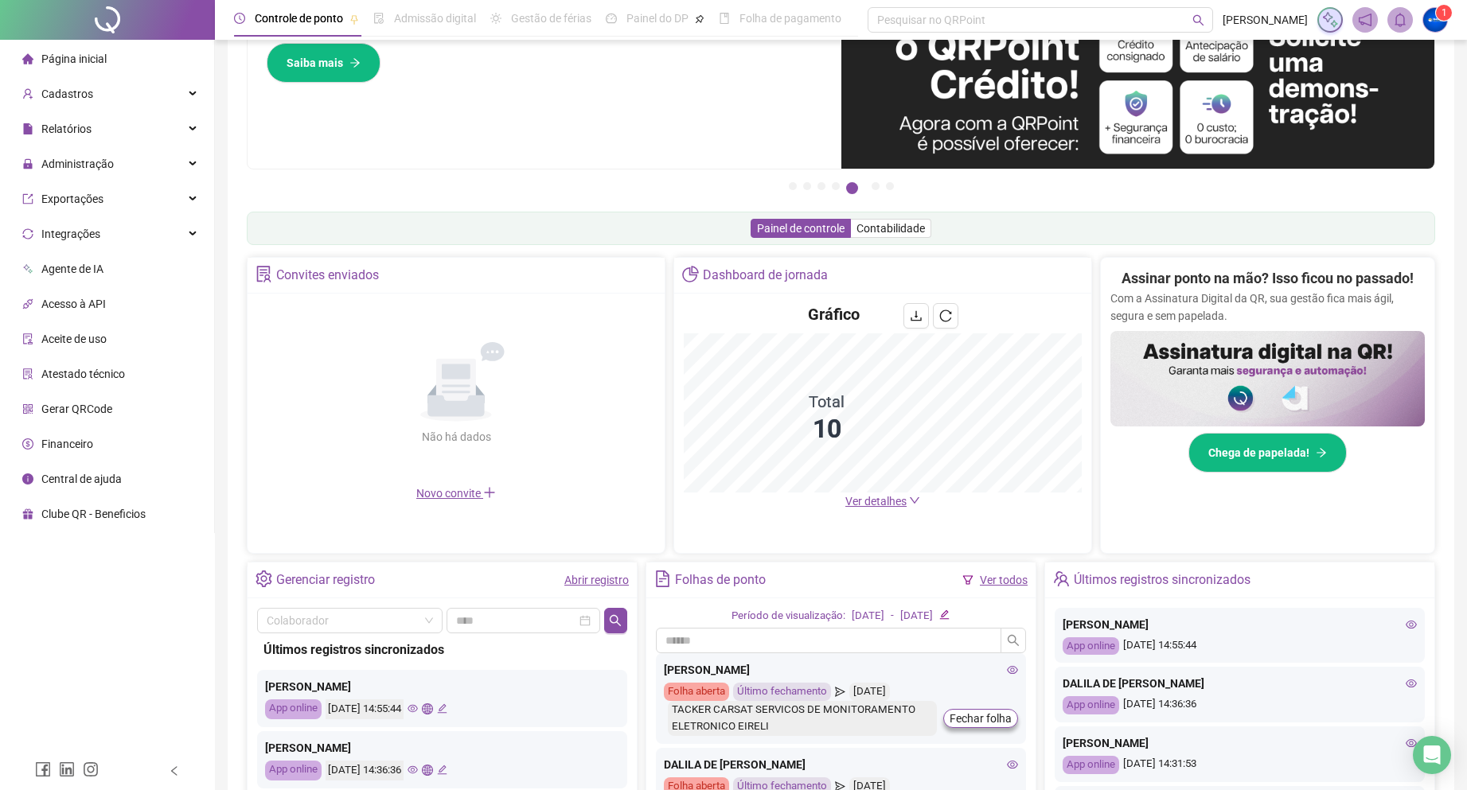
scroll to position [80, 0]
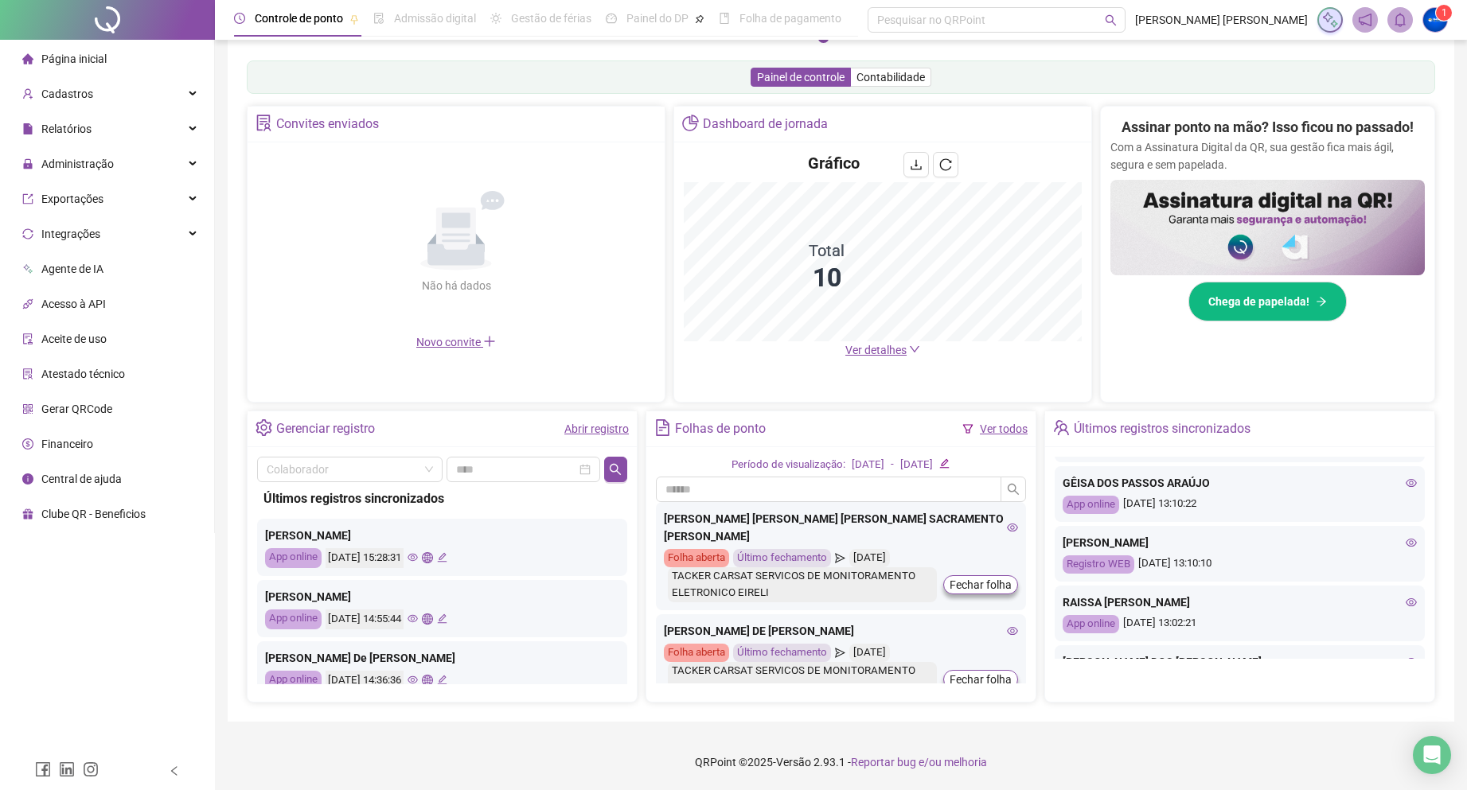
scroll to position [688, 0]
